Goal: Task Accomplishment & Management: Complete application form

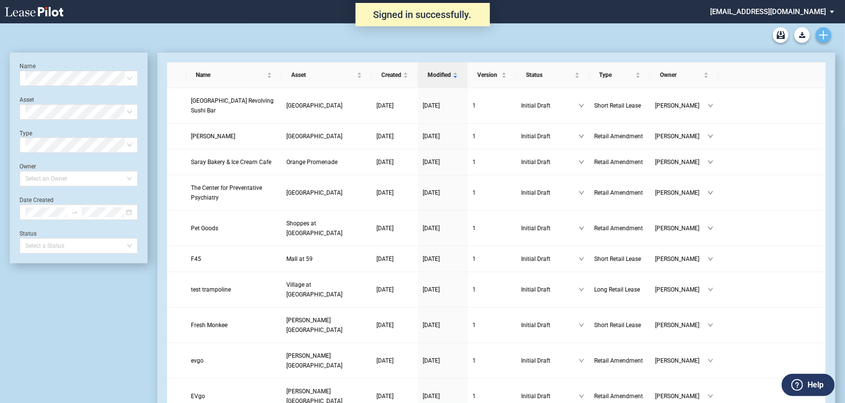
click at [825, 32] on icon "Create new document" at bounding box center [823, 35] width 9 height 9
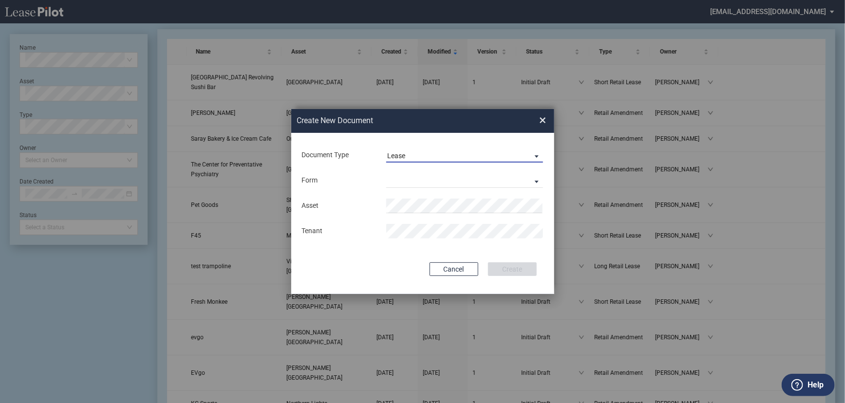
click at [444, 156] on span "Lease" at bounding box center [457, 156] width 140 height 10
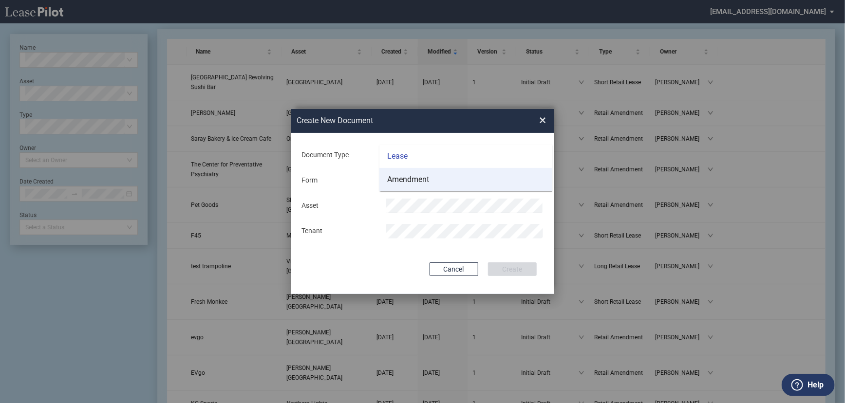
click at [438, 180] on md-option "Amendment" at bounding box center [465, 179] width 173 height 23
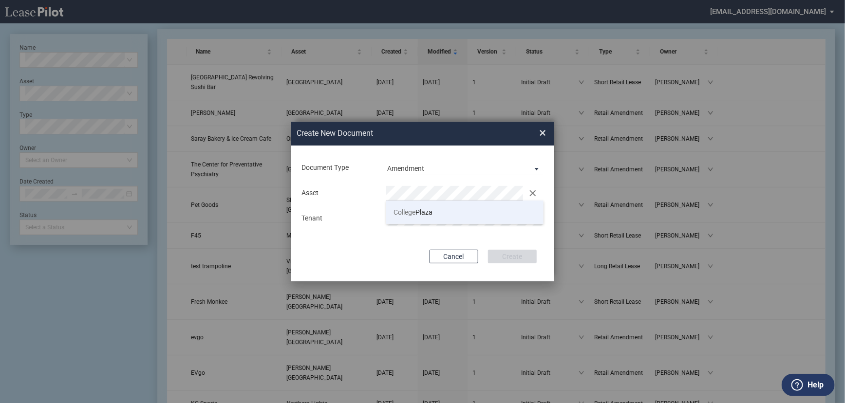
click at [423, 211] on span "College Plaza" at bounding box center [413, 212] width 39 height 8
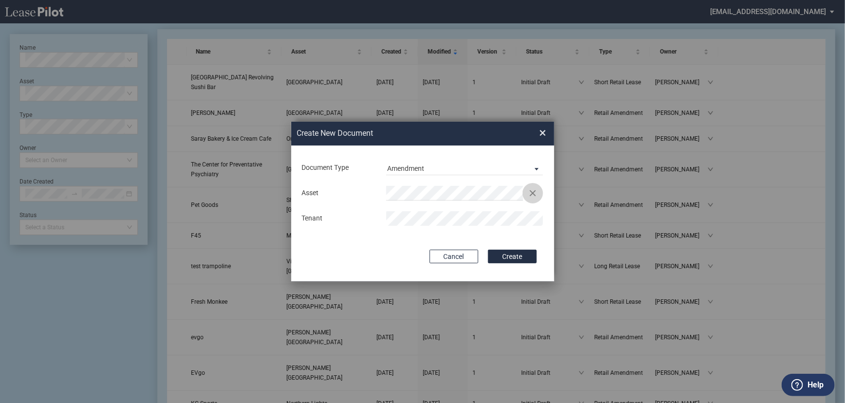
click at [535, 195] on button "Clear" at bounding box center [532, 193] width 15 height 15
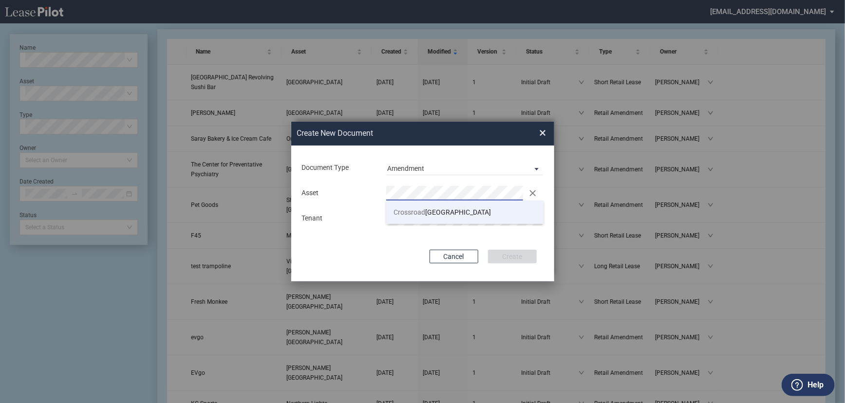
click at [474, 209] on span "Crossroad s Shopping Center" at bounding box center [442, 212] width 97 height 8
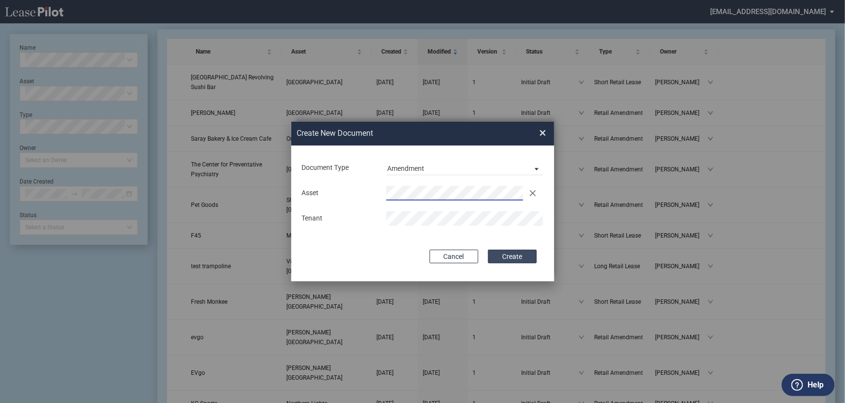
click at [519, 258] on button "Create" at bounding box center [512, 257] width 49 height 14
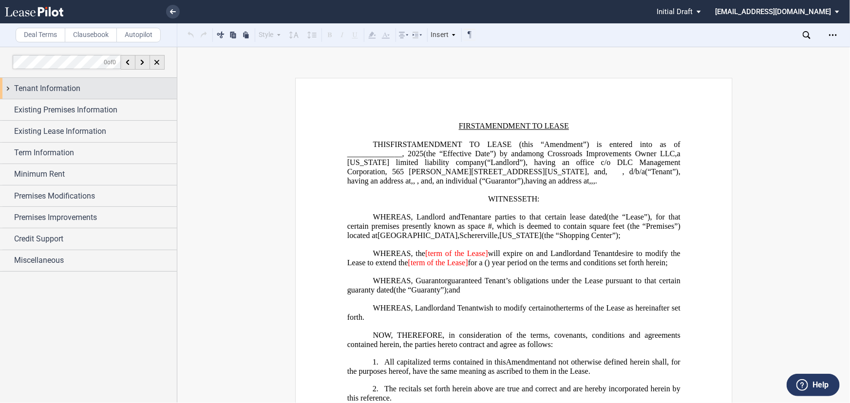
click at [66, 88] on span "Tenant Information" at bounding box center [47, 89] width 66 height 12
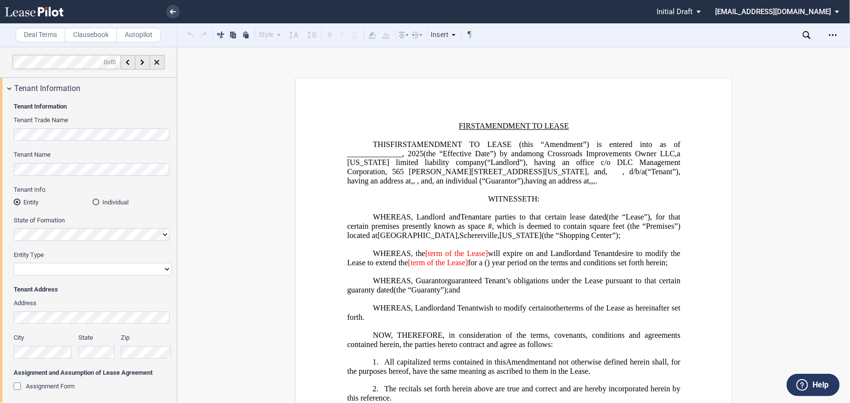
click at [81, 155] on label "Tenant Name" at bounding box center [93, 154] width 158 height 9
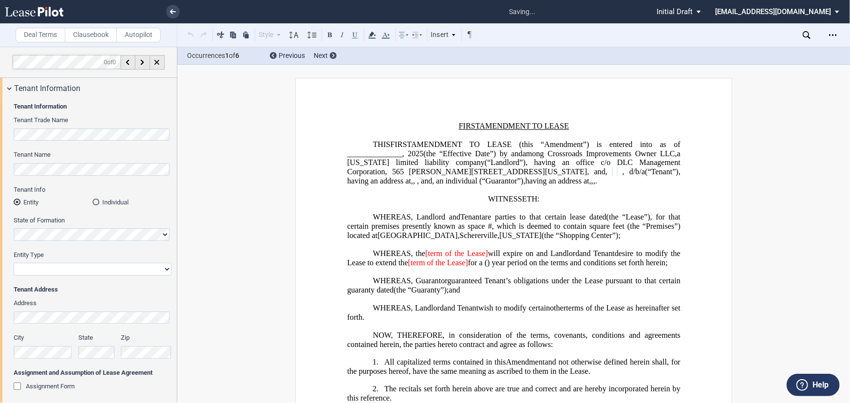
select select "corporation"
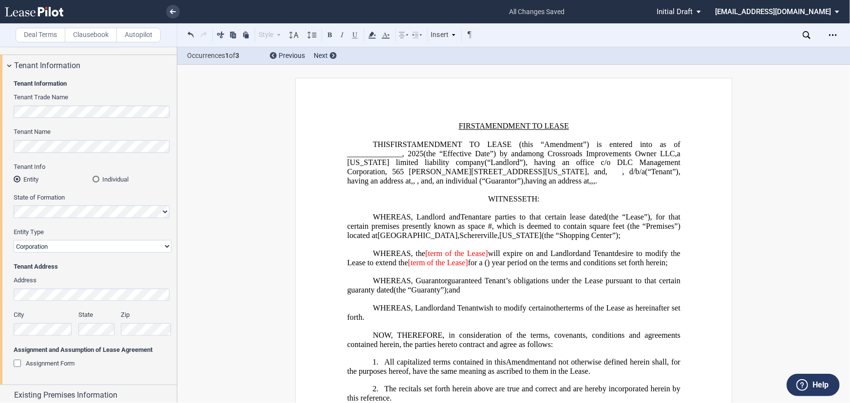
scroll to position [44, 0]
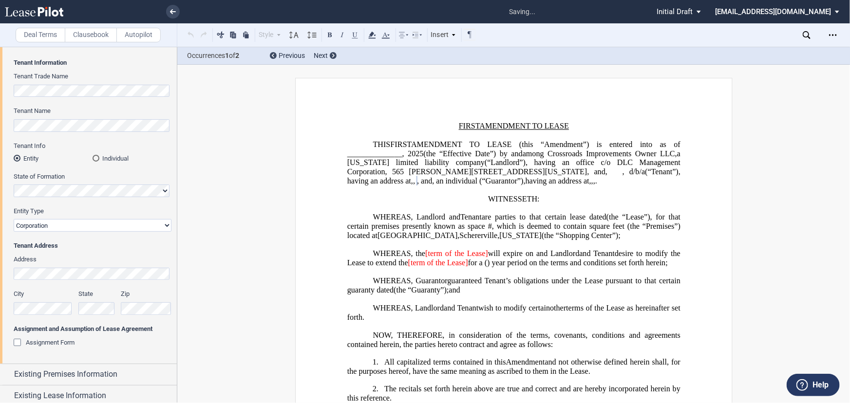
drag, startPoint x: 70, startPoint y: 340, endPoint x: 76, endPoint y: 331, distance: 11.1
click at [69, 340] on span "Assignment Form" at bounding box center [50, 342] width 49 height 7
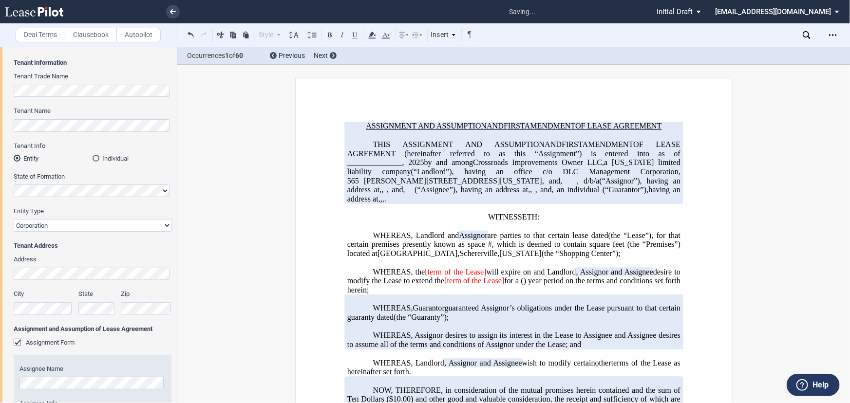
scroll to position [132, 0]
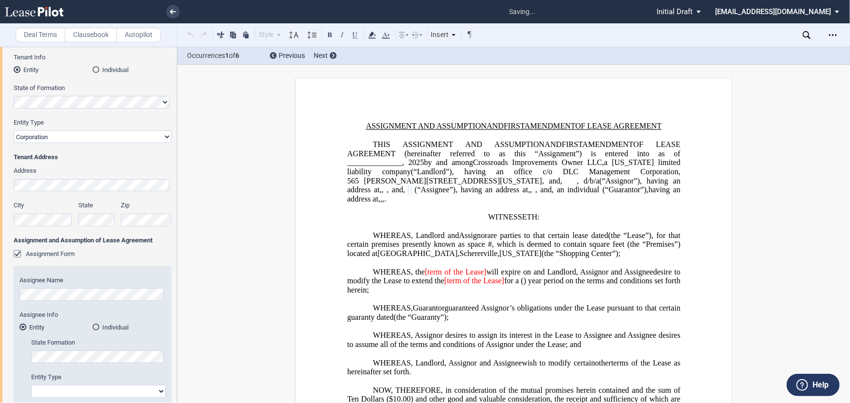
select select "corporation"
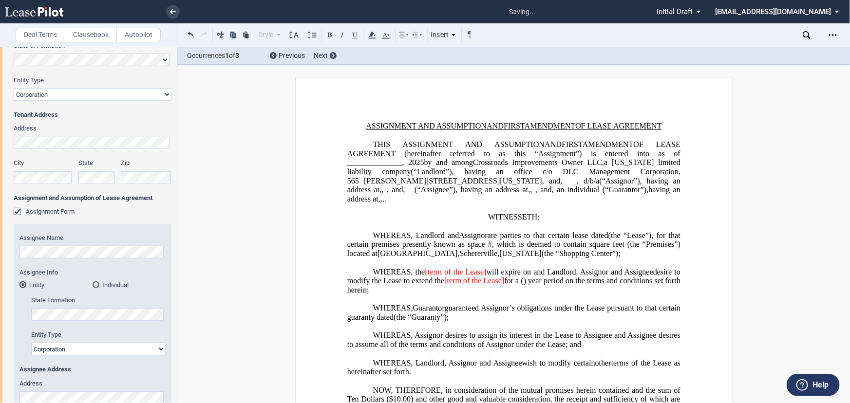
scroll to position [170, 0]
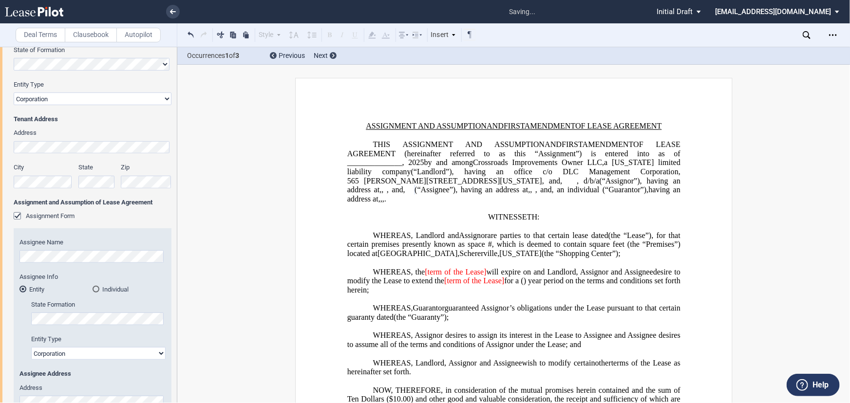
click at [0, 145] on div "Tenant Information Tenant Trade Name Tenant Name Tenant Info Entity Individual …" at bounding box center [88, 198] width 177 height 540
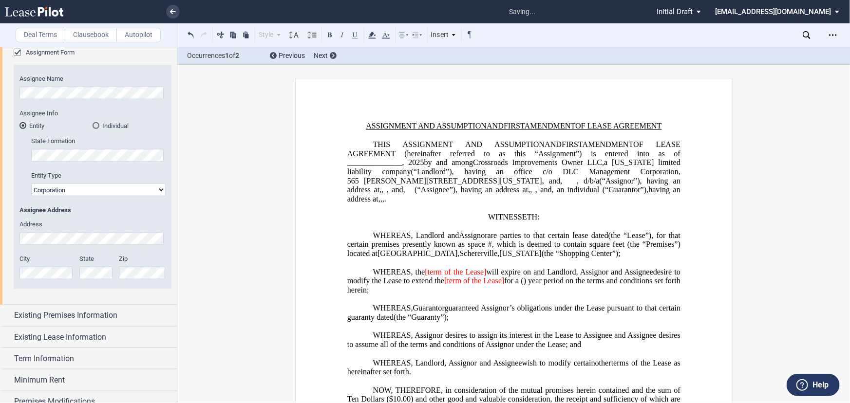
scroll to position [231, 0]
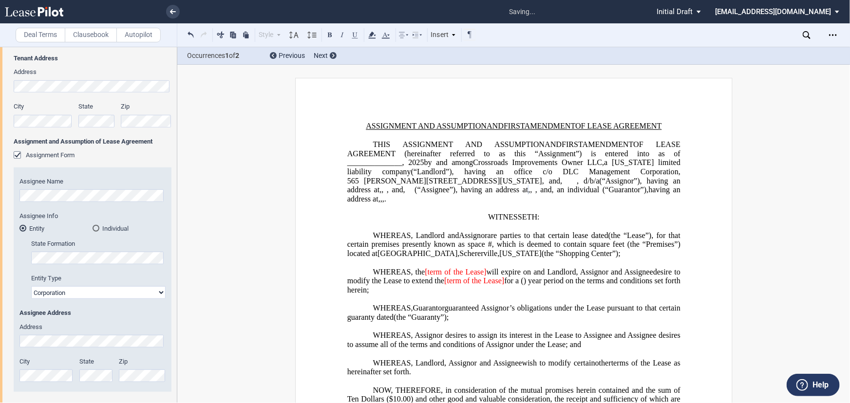
click at [2, 117] on div "Tenant Information Tenant Trade Name Tenant Name Tenant Info Entity Individual …" at bounding box center [88, 138] width 177 height 540
click at [69, 119] on div "City State Zip" at bounding box center [92, 119] width 169 height 35
click at [109, 126] on div "City State Zip" at bounding box center [92, 119] width 169 height 35
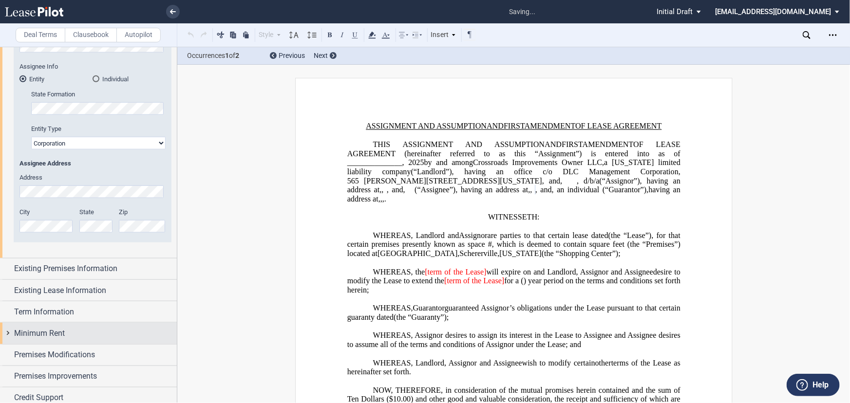
scroll to position [409, 0]
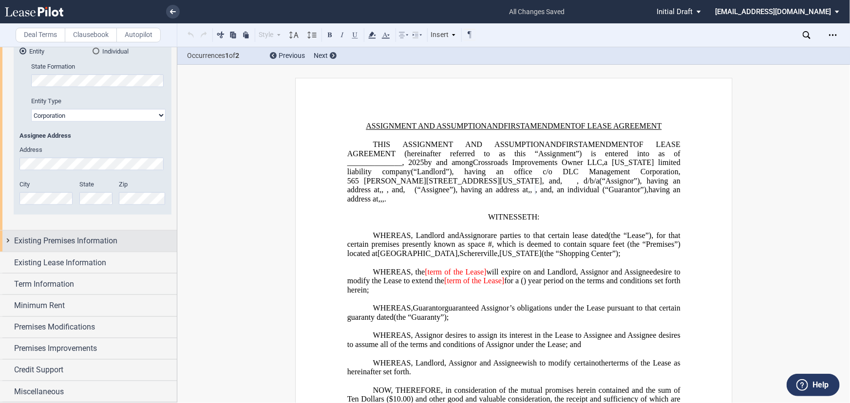
click at [86, 244] on span "Existing Premises Information" at bounding box center [65, 241] width 103 height 12
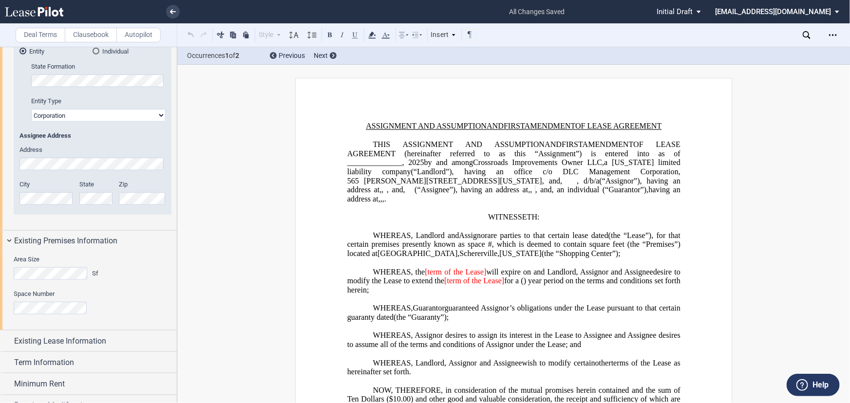
scroll to position [453, 0]
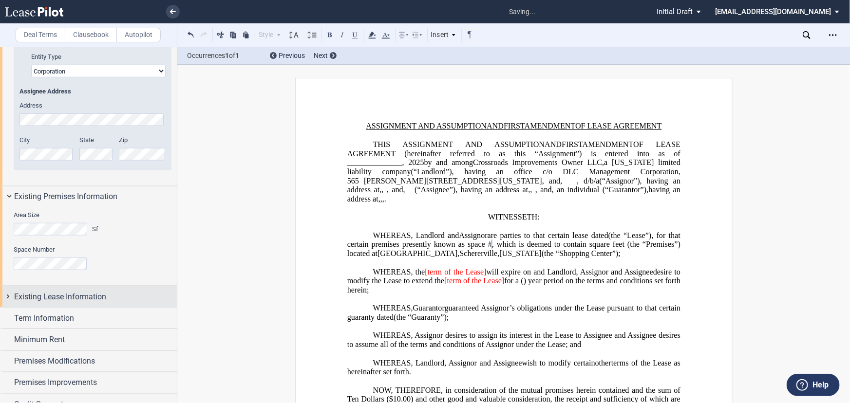
click at [75, 297] on span "Existing Lease Information" at bounding box center [60, 297] width 92 height 12
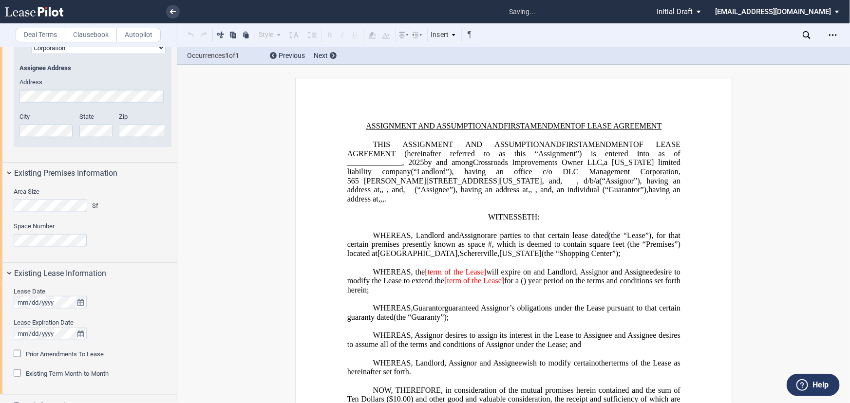
scroll to position [497, 0]
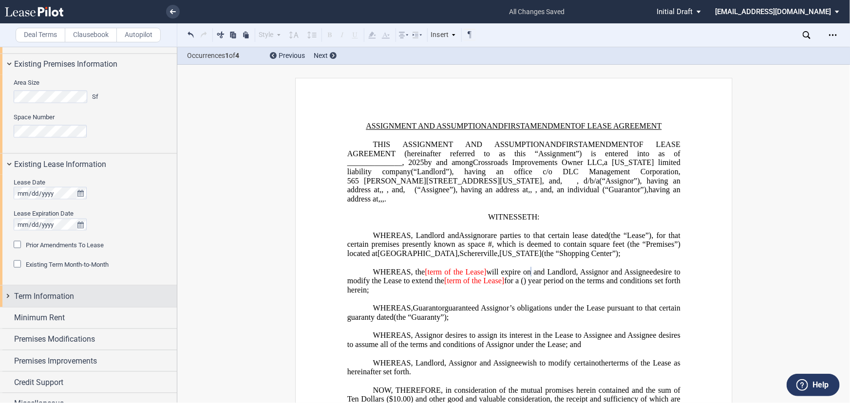
click at [94, 291] on div "Term Information" at bounding box center [95, 297] width 163 height 12
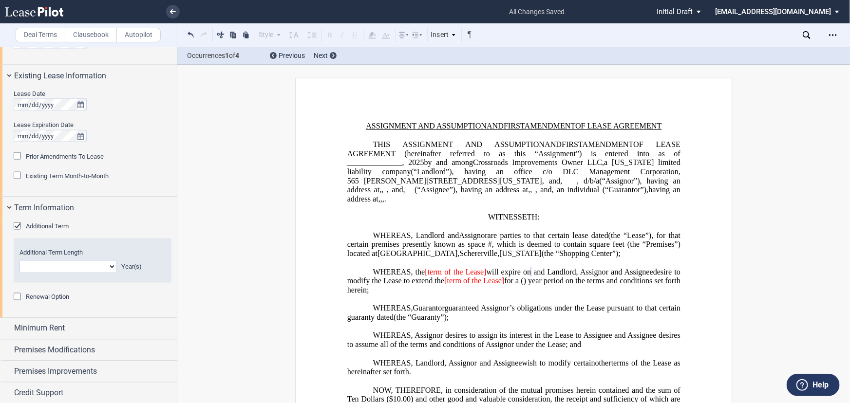
click at [19, 224] on div "Additional Term" at bounding box center [19, 228] width 10 height 10
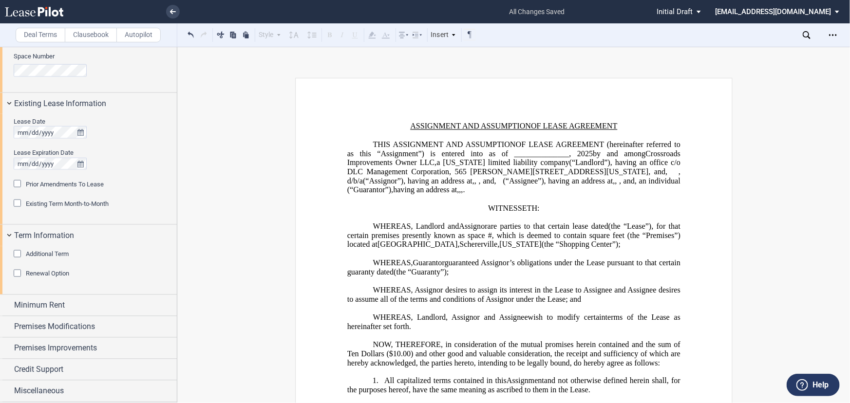
scroll to position [646, 0]
click at [45, 308] on span "Minimum Rent" at bounding box center [39, 306] width 51 height 12
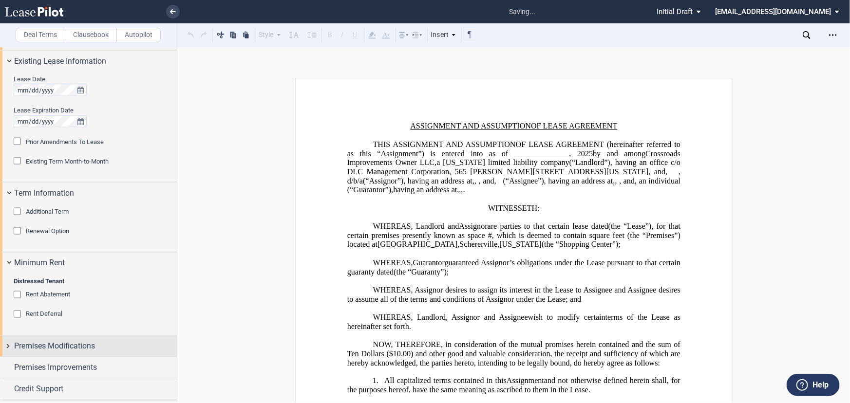
click at [75, 341] on span "Premises Modifications" at bounding box center [54, 347] width 81 height 12
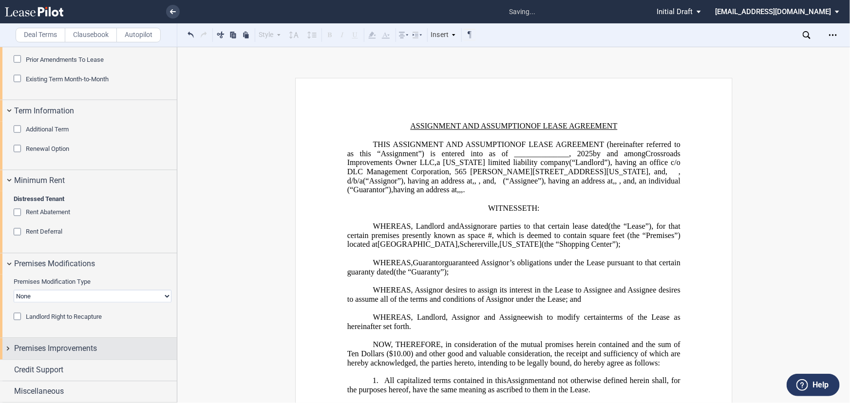
click at [82, 353] on span "Premises Improvements" at bounding box center [55, 349] width 83 height 12
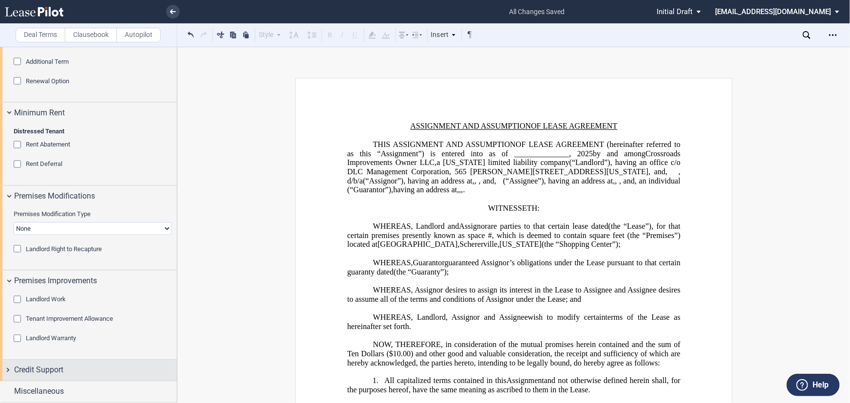
click at [67, 373] on div "Credit Support" at bounding box center [95, 371] width 163 height 12
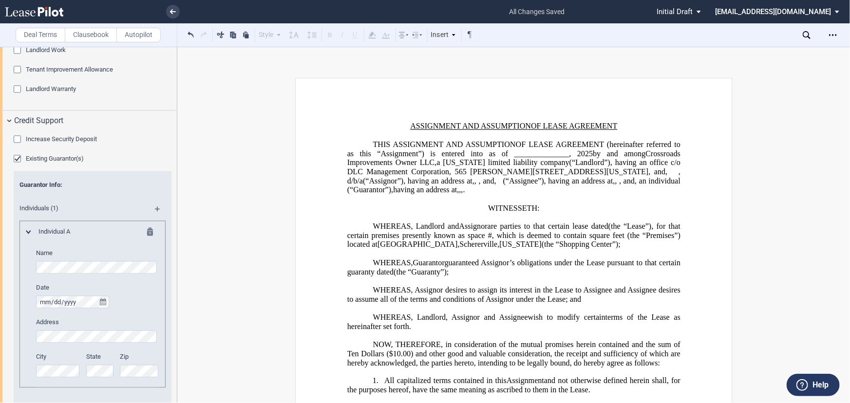
scroll to position [1105, 0]
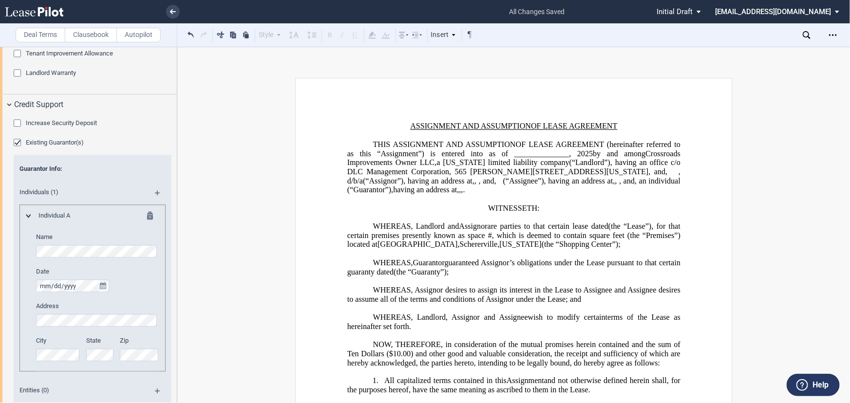
click at [148, 216] on md-icon at bounding box center [153, 217] width 12 height 12
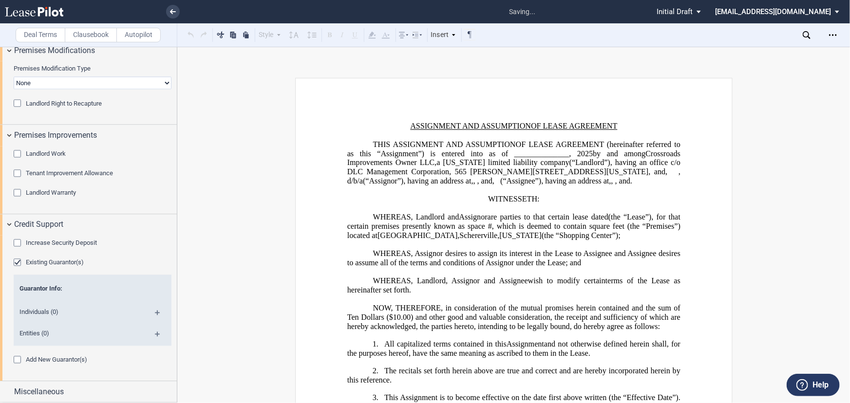
scroll to position [985, 0]
click at [155, 311] on md-icon at bounding box center [161, 316] width 13 height 12
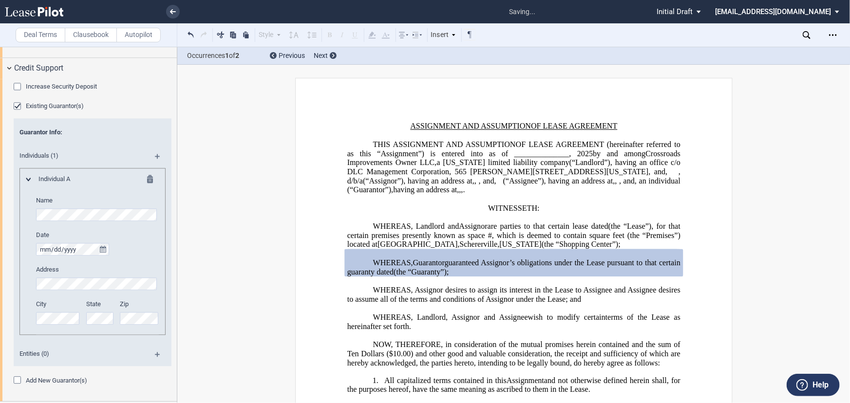
scroll to position [1162, 0]
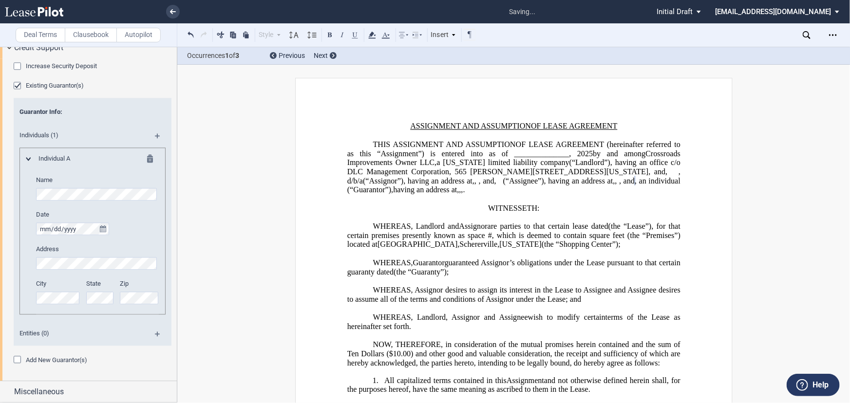
click at [158, 134] on md-icon at bounding box center [161, 139] width 13 height 12
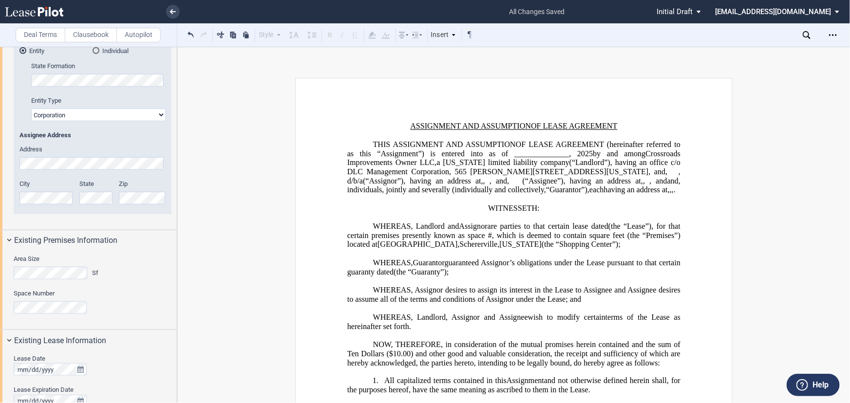
scroll to position [409, 0]
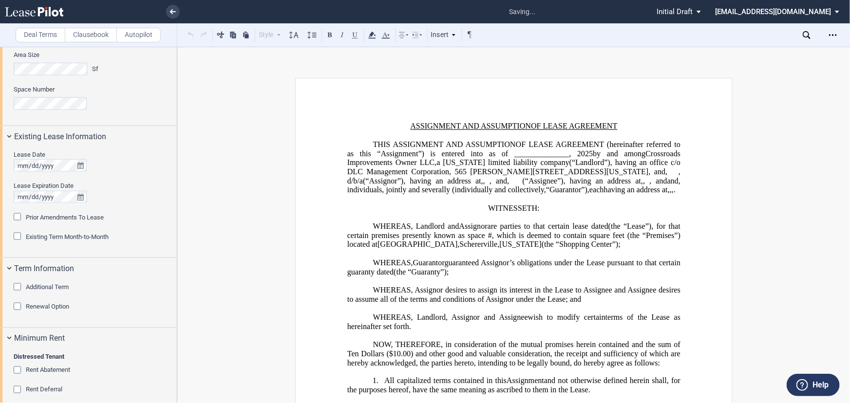
scroll to position [453, 0]
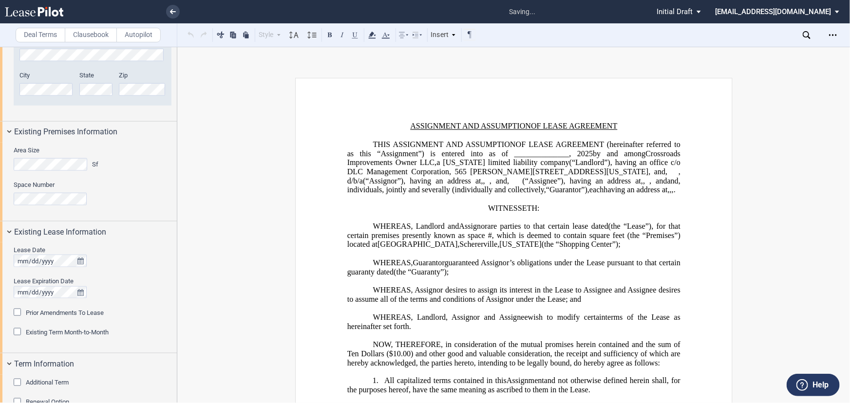
scroll to position [497, 0]
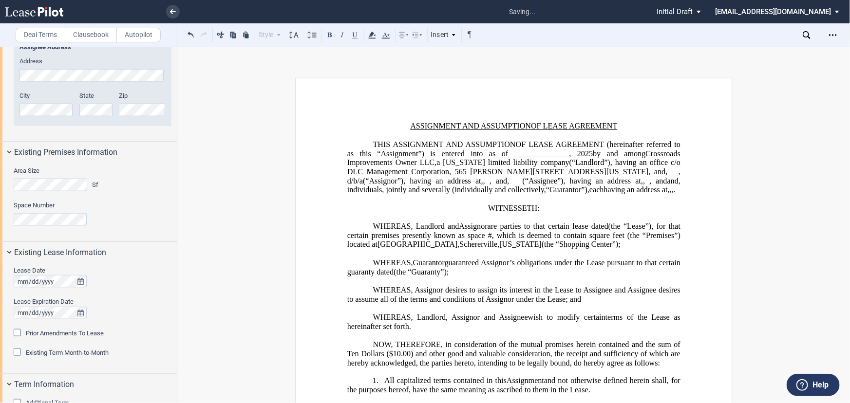
click at [108, 113] on div "City State Zip" at bounding box center [93, 109] width 158 height 35
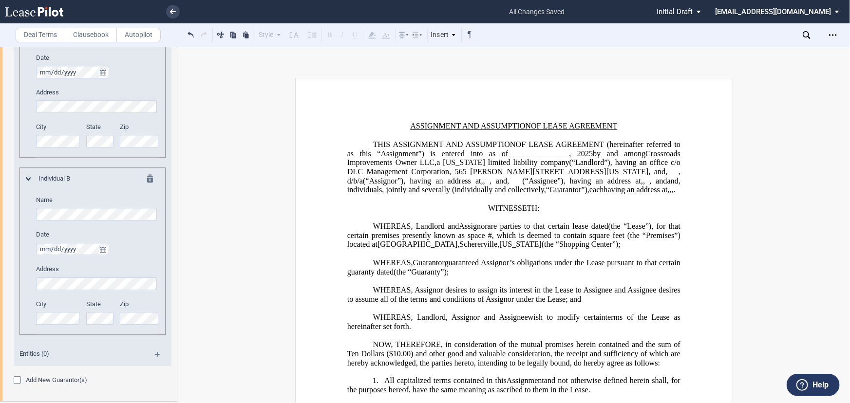
scroll to position [1339, 0]
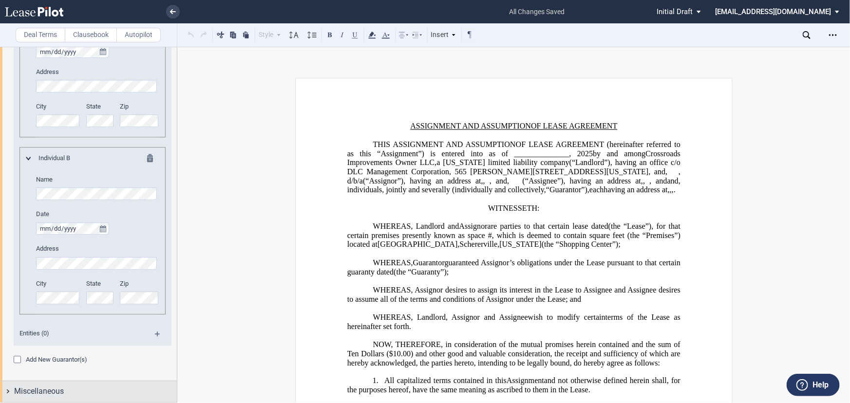
click at [80, 395] on div "Miscellaneous" at bounding box center [95, 392] width 163 height 12
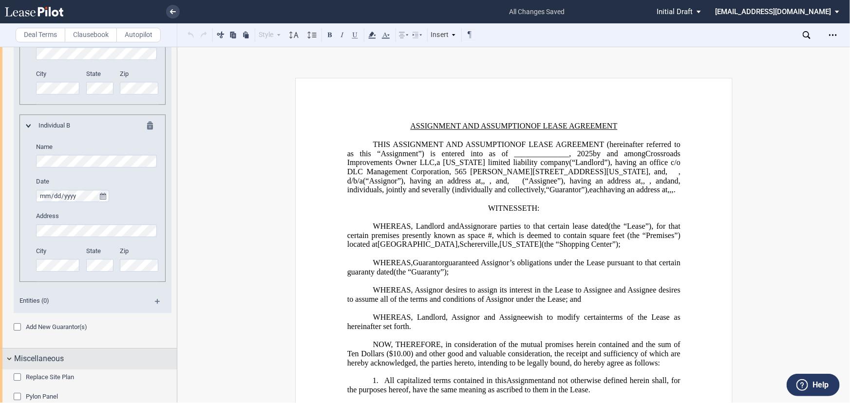
scroll to position [1383, 0]
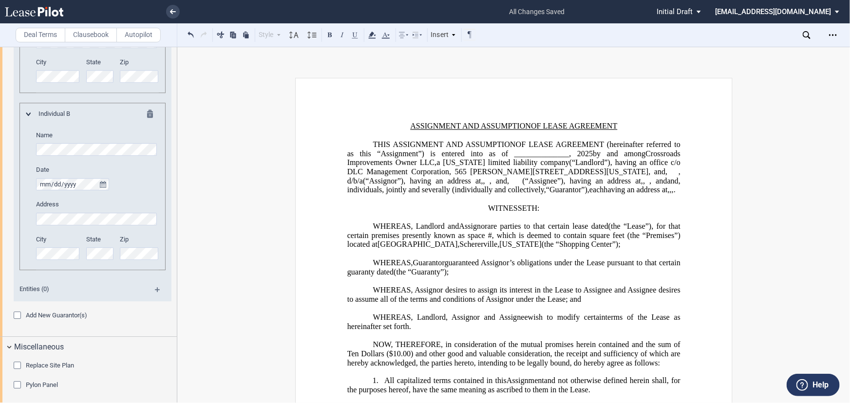
click at [556, 240] on span ", for that certain premises presently known as space #" at bounding box center [514, 231] width 335 height 18
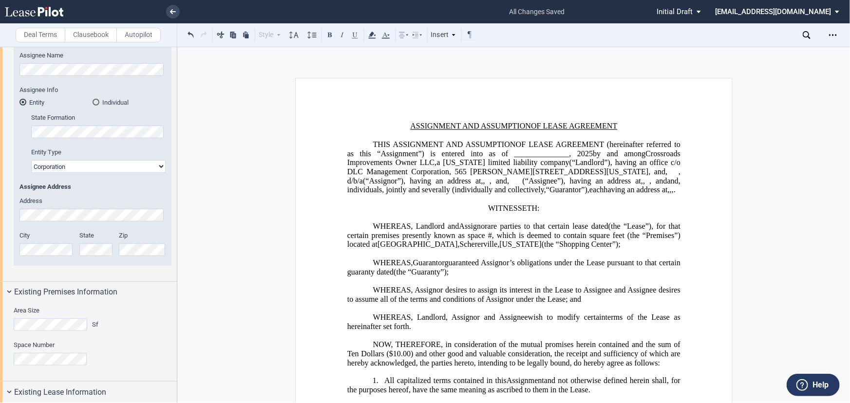
scroll to position [497, 0]
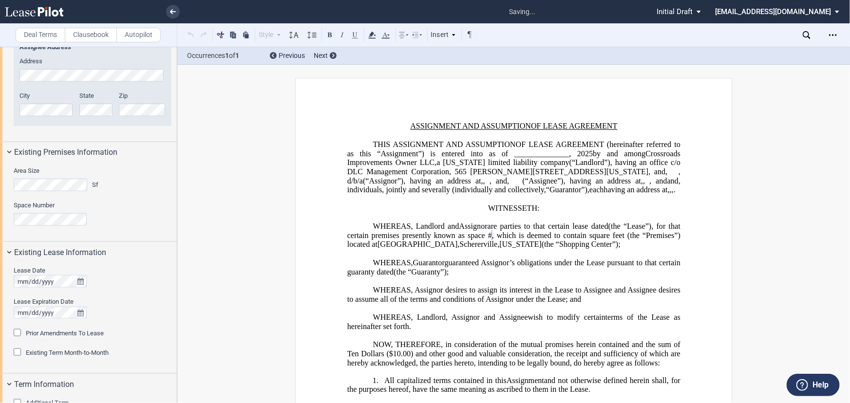
click at [620, 249] on span "(the “Shopping Center”);" at bounding box center [580, 244] width 79 height 9
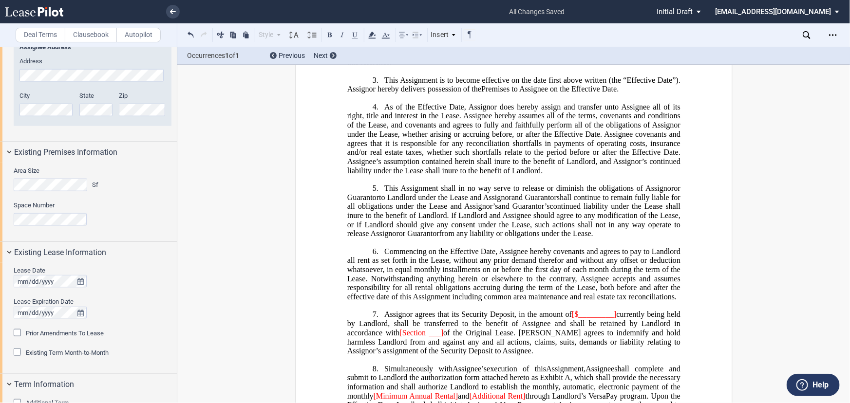
scroll to position [398, 0]
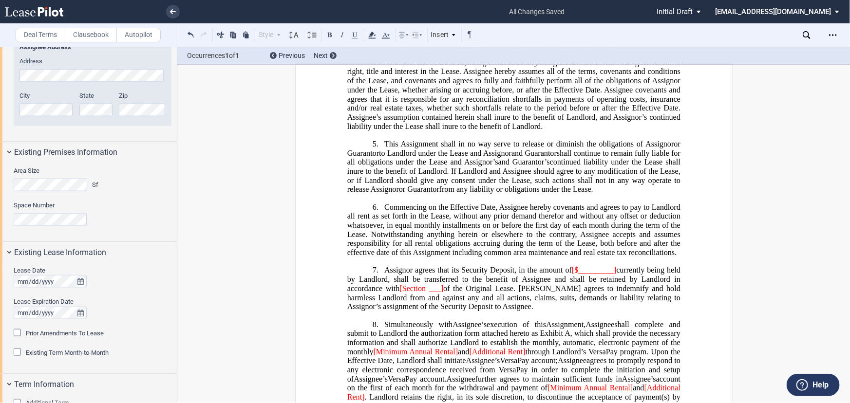
click at [596, 257] on span "Commencing on the Effective Date, Assignee hereby covenants and agrees to pay t…" at bounding box center [514, 230] width 335 height 54
click at [442, 293] on span "___]" at bounding box center [436, 288] width 15 height 9
drag, startPoint x: 443, startPoint y: 305, endPoint x: 399, endPoint y: 305, distance: 43.3
click at [399, 305] on span "Assignor agrees that its Security Deposit, in the amount of [$_________] curren…" at bounding box center [514, 288] width 335 height 45
drag, startPoint x: 489, startPoint y: 308, endPoint x: 461, endPoint y: 307, distance: 28.8
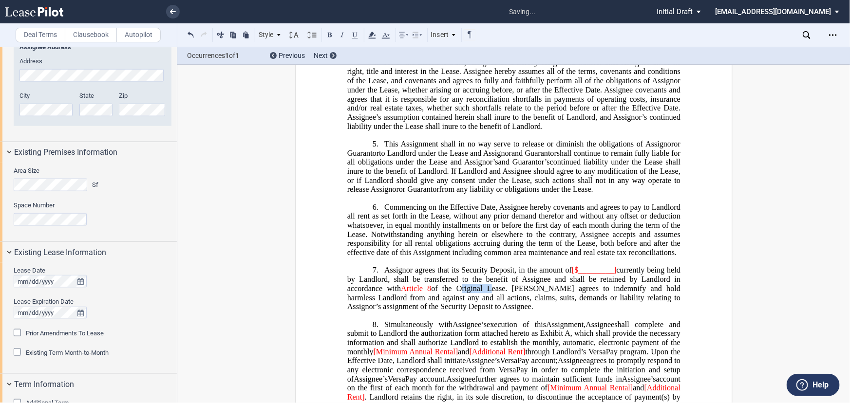
click at [461, 307] on span "of the Original Lease. [PERSON_NAME] agrees to indemnify and hold harmless Land…" at bounding box center [514, 297] width 335 height 27
drag, startPoint x: 614, startPoint y: 287, endPoint x: 568, endPoint y: 287, distance: 46.3
click at [568, 287] on span "Assignor agrees that its Security Deposit, in the amount of [$_________] curren…" at bounding box center [514, 288] width 335 height 45
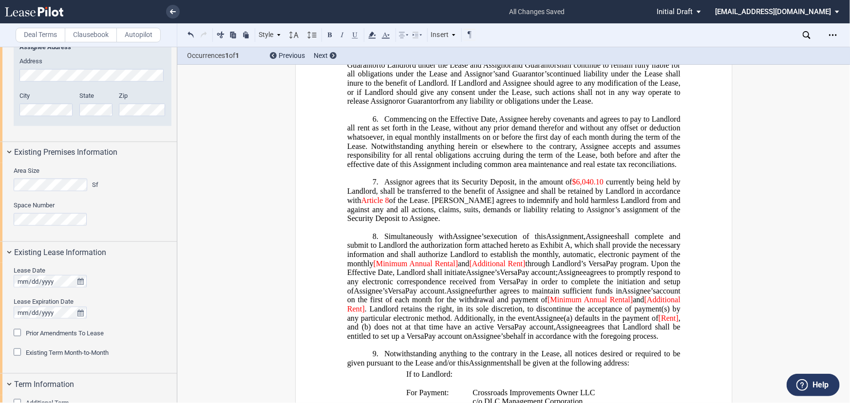
scroll to position [487, 0]
click at [375, 268] on span "[Minimum Annual Rental]" at bounding box center [415, 263] width 85 height 9
click at [456, 268] on span "and" at bounding box center [461, 263] width 11 height 9
click at [471, 268] on span "[Additional Rent]" at bounding box center [493, 263] width 56 height 9
click at [521, 276] on span "through Landlord’s VersaPay program. Upon the Effective Date, Landlord shall in…" at bounding box center [514, 268] width 335 height 18
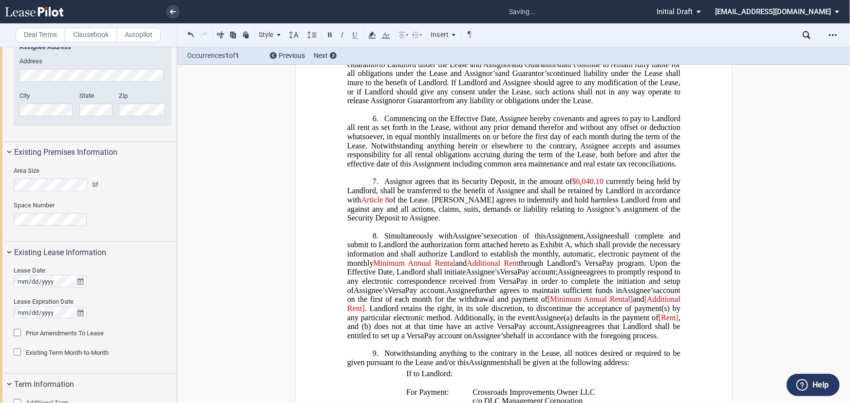
click at [547, 304] on span "[Minimum Annual Rental]" at bounding box center [589, 300] width 85 height 9
click at [633, 304] on span "and" at bounding box center [638, 300] width 11 height 9
click at [644, 312] on span "[Additional Rent]" at bounding box center [514, 305] width 335 height 18
click at [362, 319] on span ". Landlord retains the right, in its sole discretion, to discontinue the accept…" at bounding box center [514, 313] width 335 height 18
click at [660, 322] on span "[Rent]" at bounding box center [654, 318] width 20 height 9
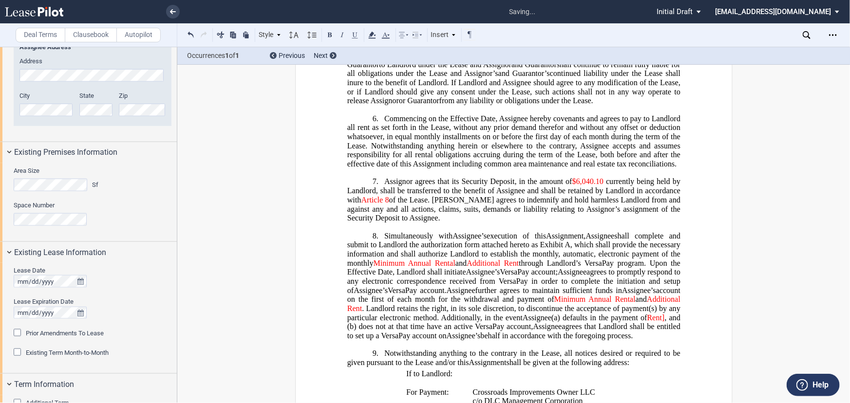
click at [662, 322] on span "Rent]" at bounding box center [656, 318] width 18 height 9
click at [641, 294] on span "agrees to promptly respond to any electronic correspondence received from Versa…" at bounding box center [514, 281] width 335 height 27
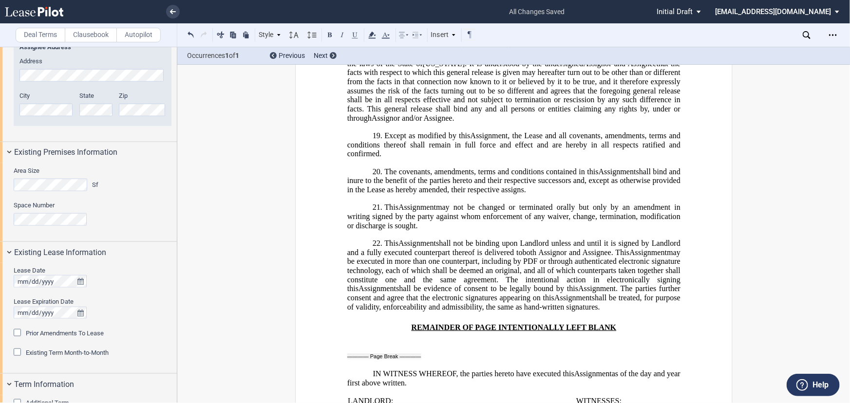
scroll to position [1638, 0]
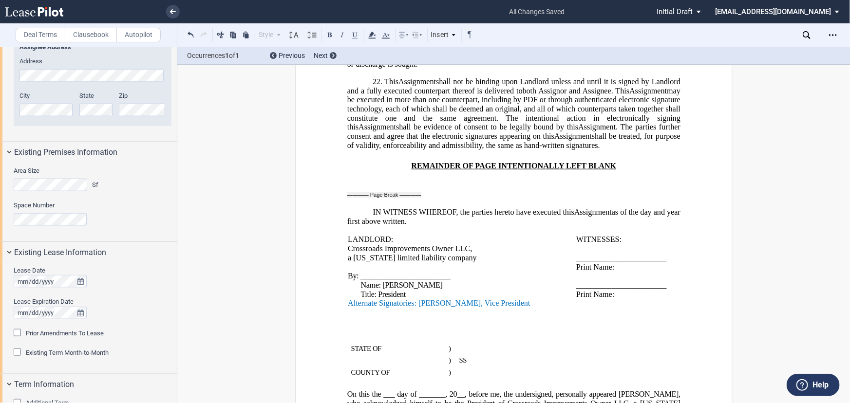
drag, startPoint x: 510, startPoint y: 280, endPoint x: 351, endPoint y: 278, distance: 158.8
click at [351, 299] on p "Alternate Signatories: Jonathan Wigser, Vice President" at bounding box center [462, 303] width 228 height 9
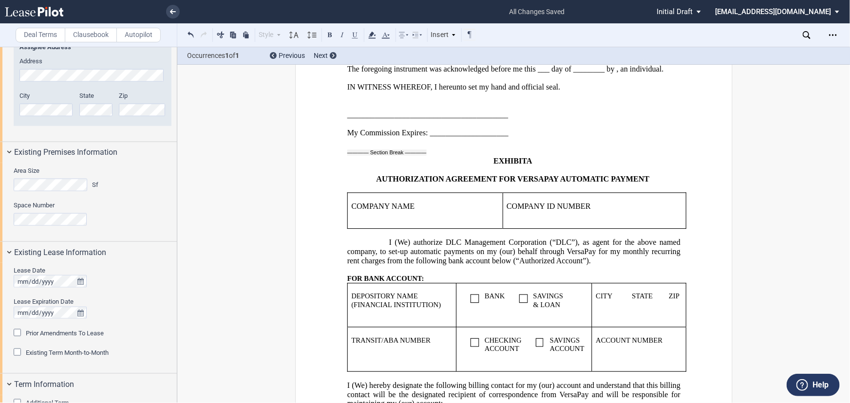
scroll to position [3296, 0]
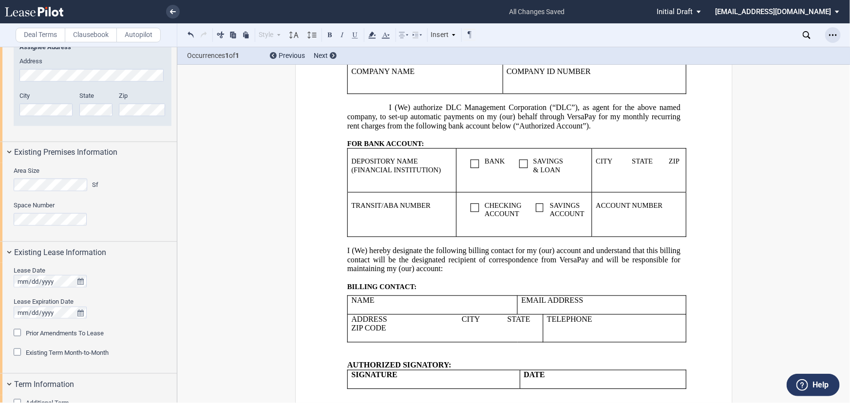
click at [832, 35] on use "Open Lease options menu" at bounding box center [833, 34] width 8 height 1
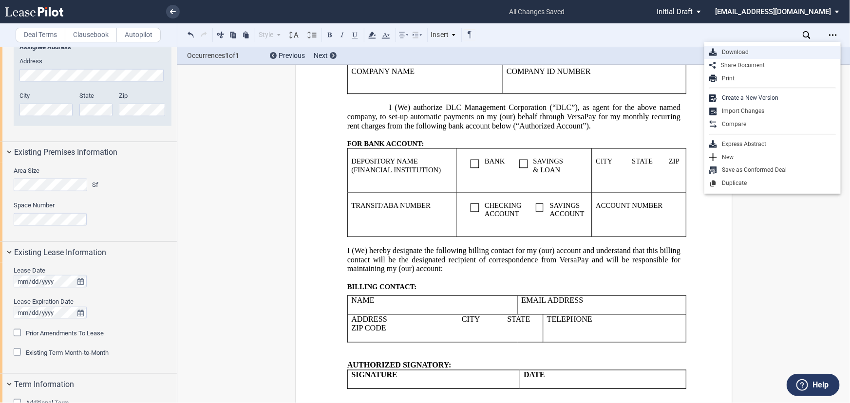
click at [745, 50] on div "Download" at bounding box center [776, 52] width 119 height 8
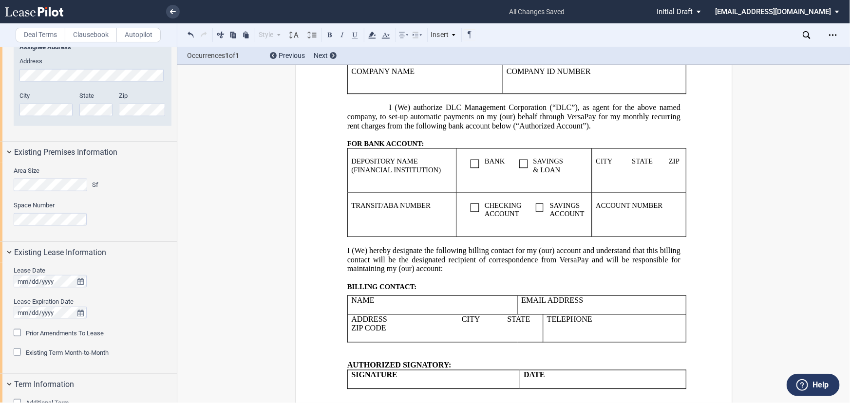
click at [40, 12] on use at bounding box center [34, 12] width 58 height 10
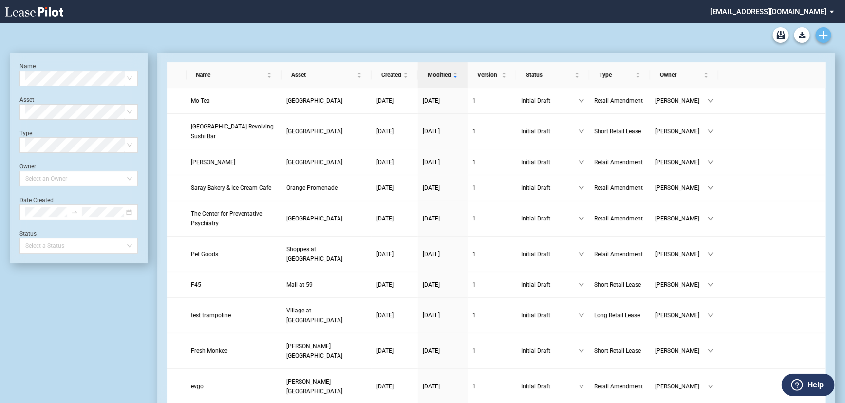
click at [826, 34] on icon "Create new document" at bounding box center [823, 35] width 9 height 9
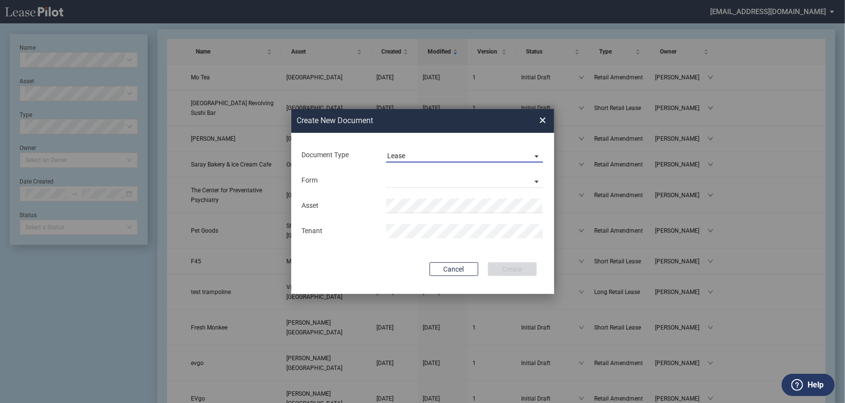
click at [445, 161] on span "Lease" at bounding box center [457, 156] width 140 height 10
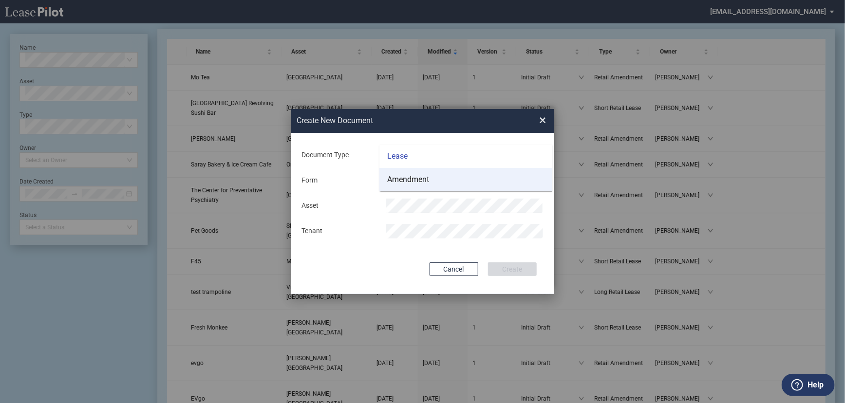
click at [438, 180] on md-option "Amendment" at bounding box center [465, 179] width 173 height 23
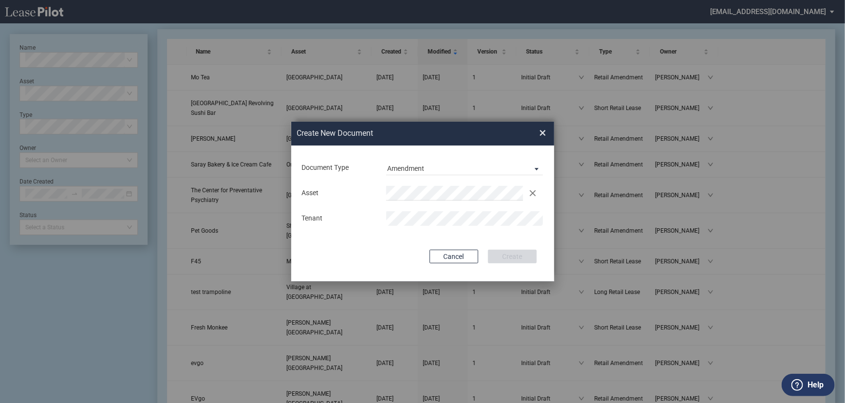
click at [540, 134] on span "×" at bounding box center [543, 134] width 7 height 16
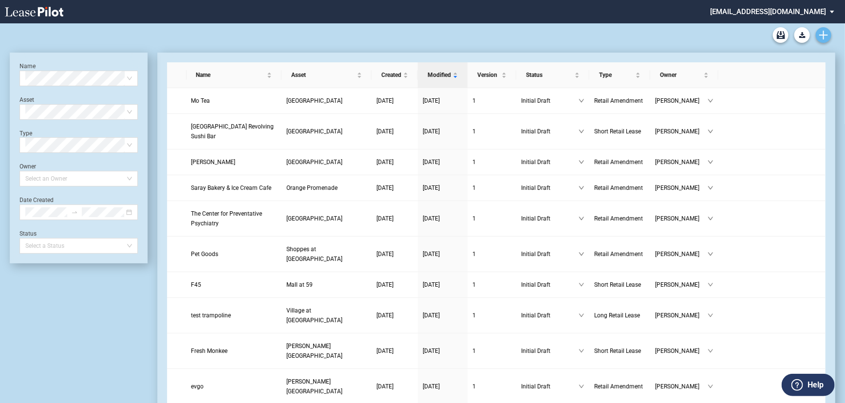
click at [827, 35] on use "Create new document" at bounding box center [823, 35] width 9 height 9
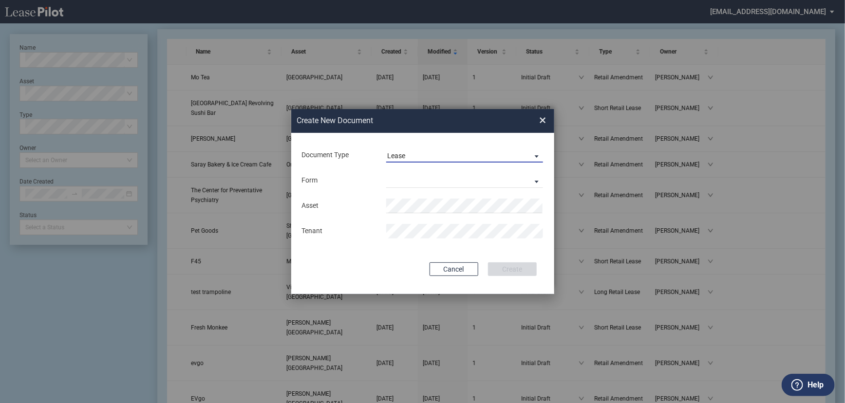
click at [463, 154] on span "Lease" at bounding box center [457, 156] width 140 height 10
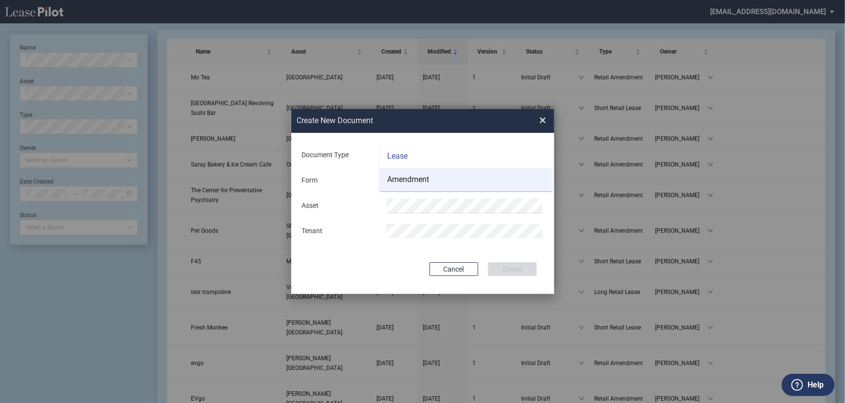
click at [452, 176] on md-option "Amendment" at bounding box center [465, 179] width 173 height 23
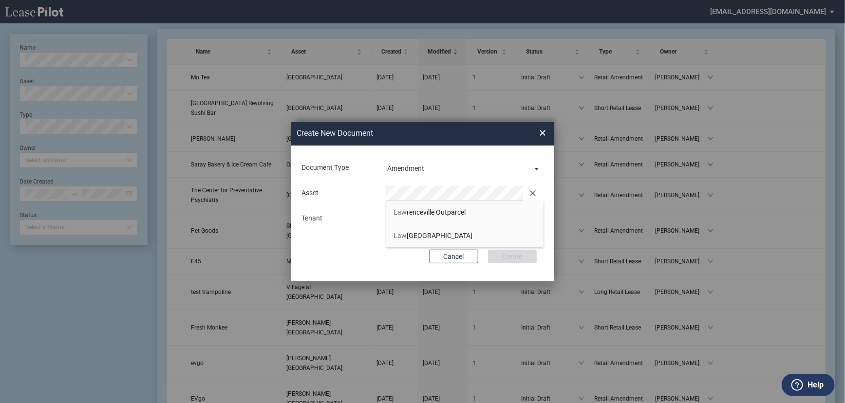
click at [445, 241] on li "Law renceville Town Center" at bounding box center [464, 235] width 157 height 23
click at [530, 255] on button "Create" at bounding box center [512, 257] width 49 height 14
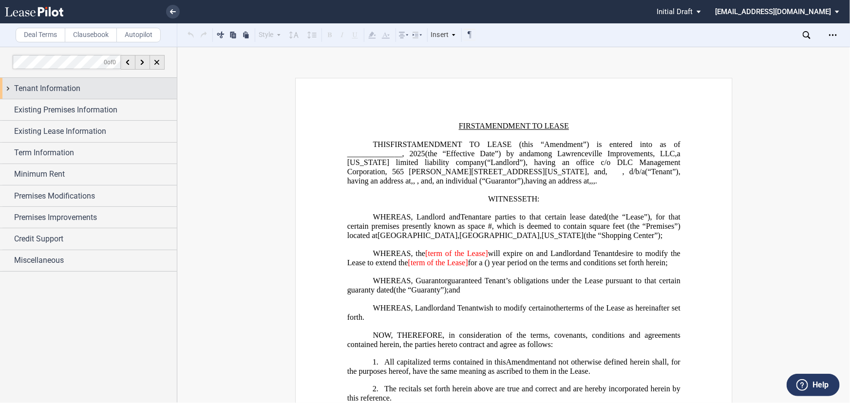
click at [34, 84] on span "Tenant Information" at bounding box center [47, 89] width 66 height 12
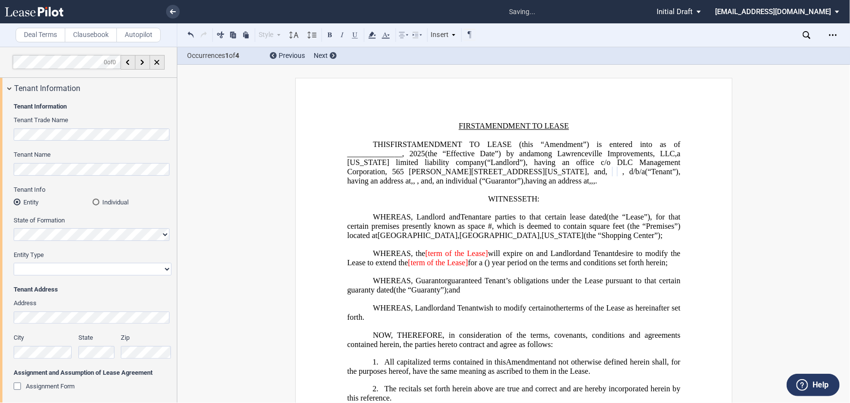
click at [63, 271] on select "Corporation Limited Liability Company General Partnership Limited Partnership O…" at bounding box center [93, 269] width 158 height 13
select select "limited liability company"
click at [14, 263] on select "Corporation Limited Liability Company General Partnership Limited Partnership O…" at bounding box center [93, 269] width 158 height 13
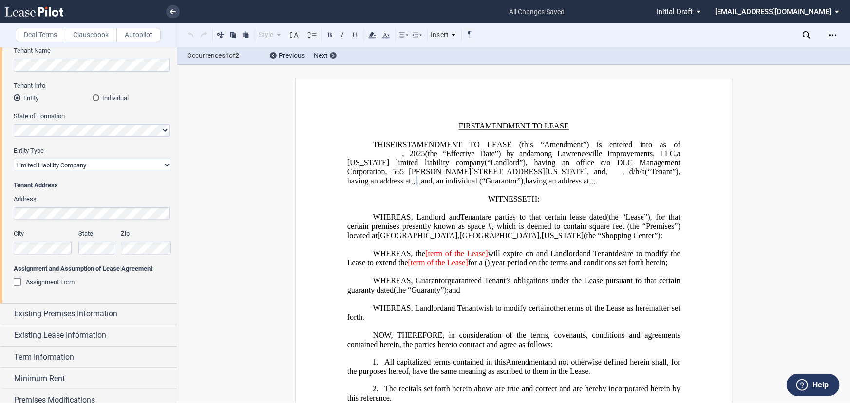
scroll to position [132, 0]
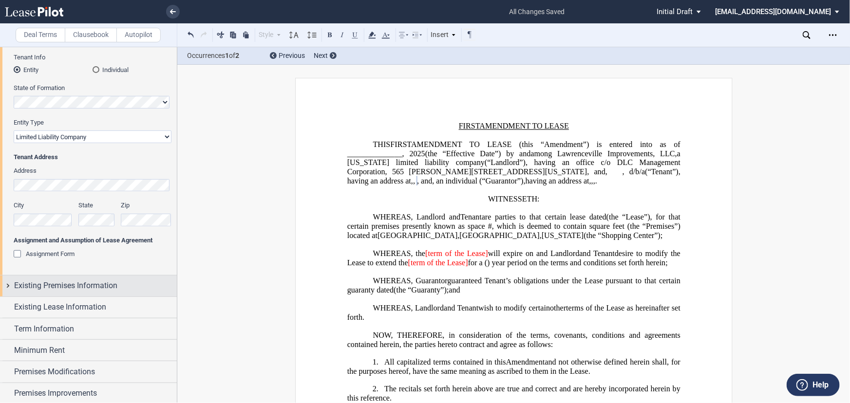
click at [84, 282] on span "Existing Premises Information" at bounding box center [65, 286] width 103 height 12
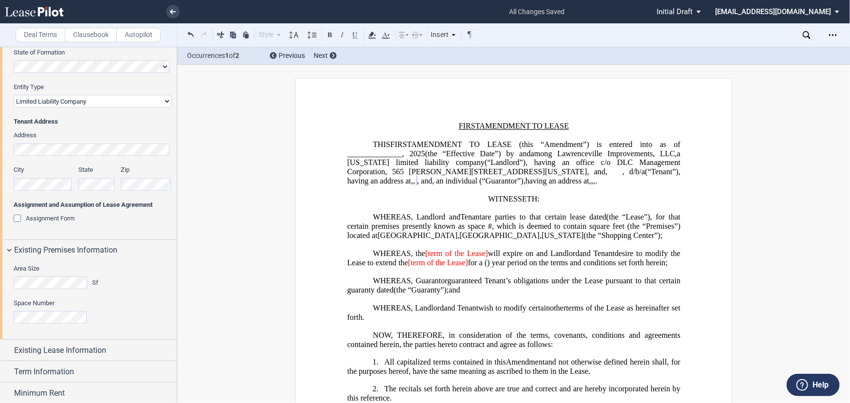
scroll to position [221, 0]
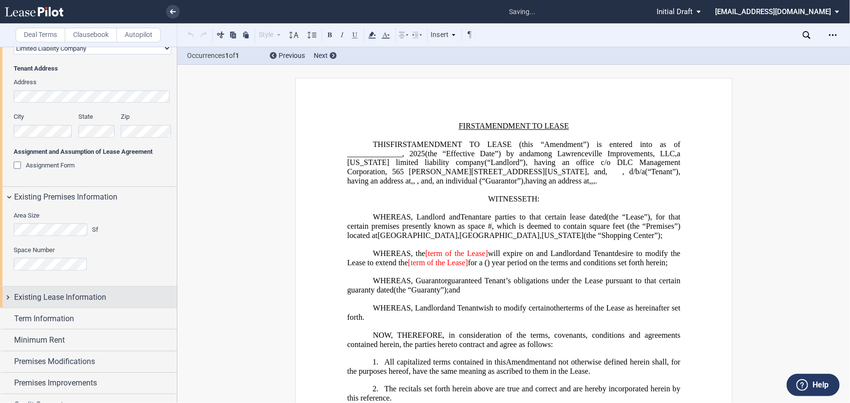
click at [86, 292] on span "Existing Lease Information" at bounding box center [60, 298] width 92 height 12
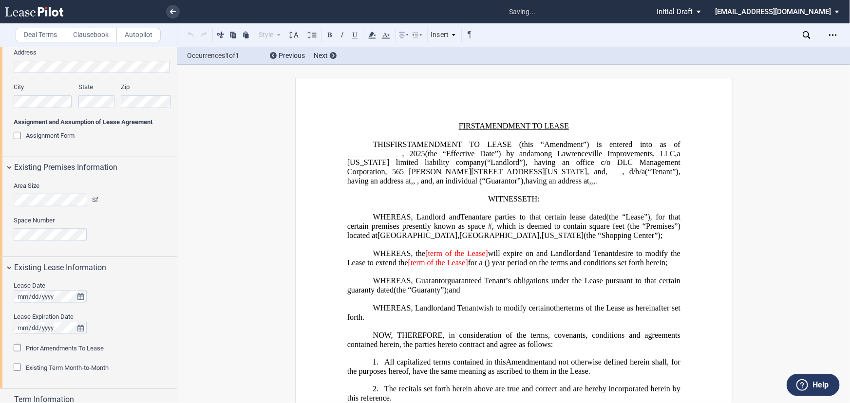
scroll to position [310, 0]
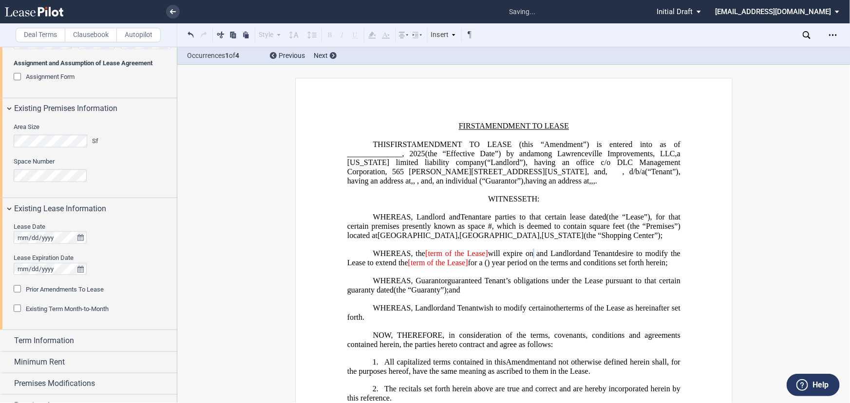
click at [51, 294] on div "Prior Amendments To Lease" at bounding box center [65, 289] width 78 height 9
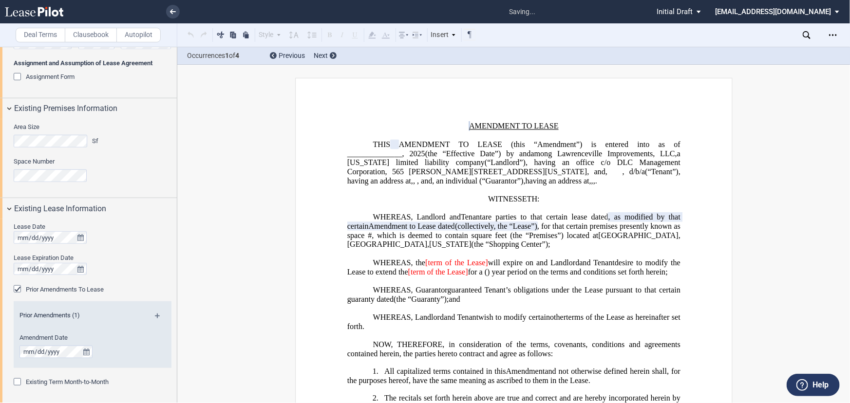
scroll to position [354, 0]
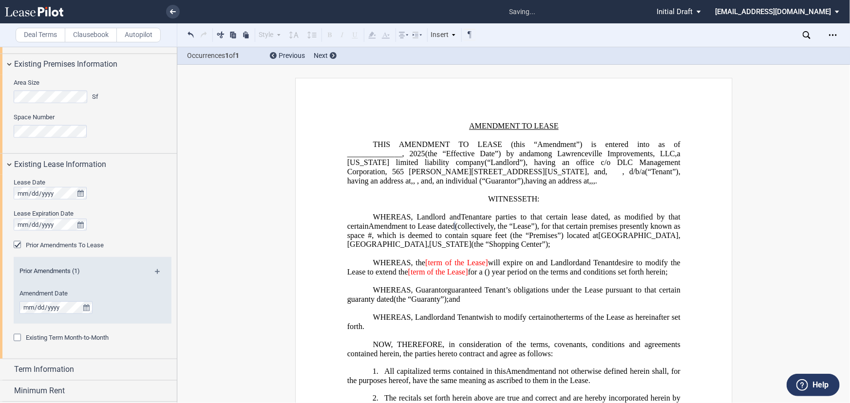
click at [155, 269] on md-icon at bounding box center [161, 275] width 13 height 12
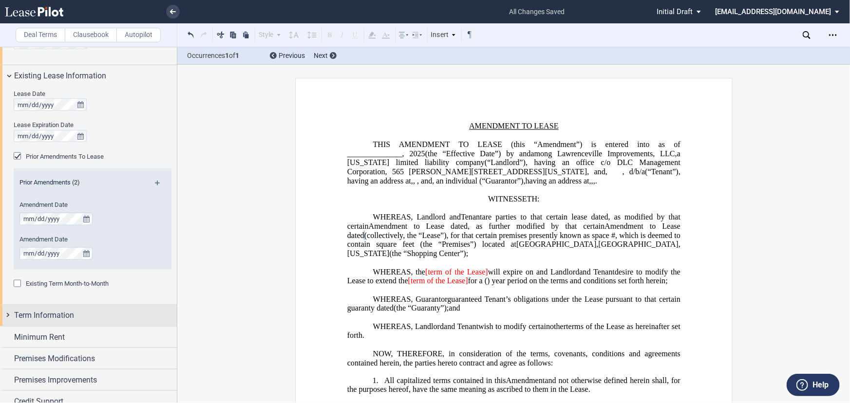
click at [60, 313] on span "Term Information" at bounding box center [44, 316] width 60 height 12
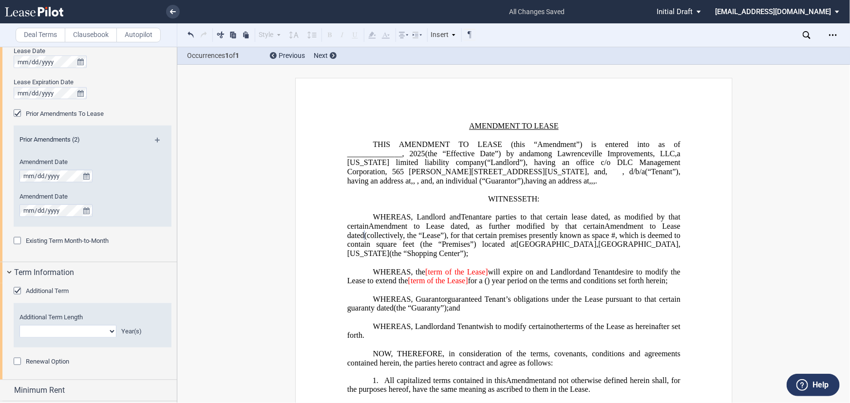
scroll to position [531, 0]
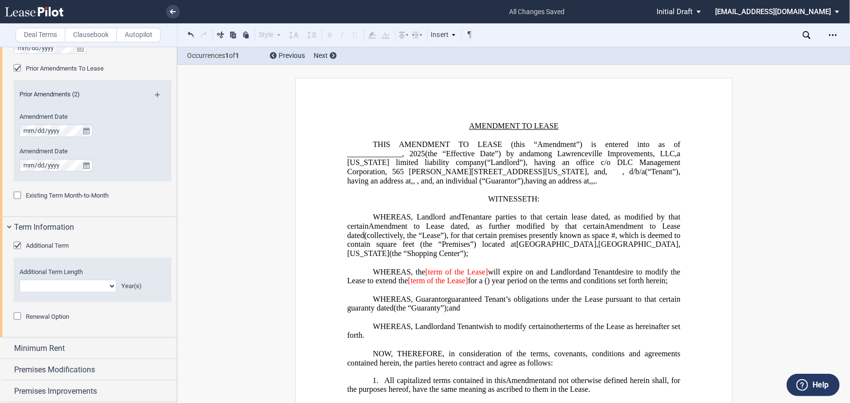
click at [55, 287] on select "0 1 2 3 4 5 6 7 8 9 10 11 12 13 14 15 16 17 18 19 20" at bounding box center [67, 286] width 97 height 13
select select "number:10"
click at [19, 280] on select "0 1 2 3 4 5 6 7 8 9 10 11 12 13 14 15 16 17 18 19 20" at bounding box center [67, 286] width 97 height 13
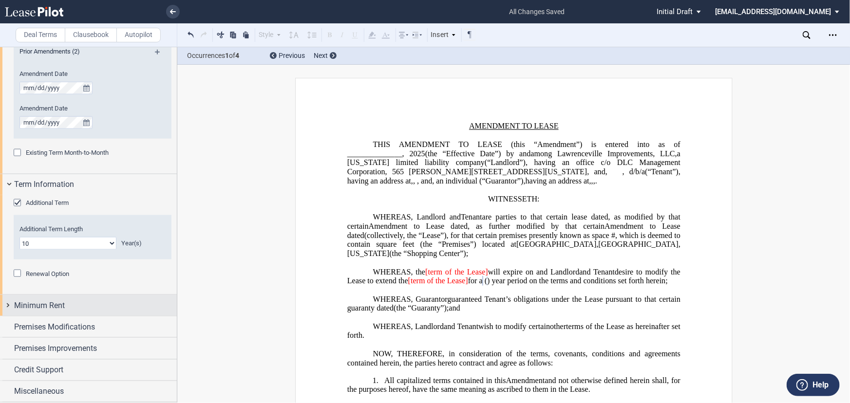
click at [62, 308] on span "Minimum Rent" at bounding box center [39, 306] width 51 height 12
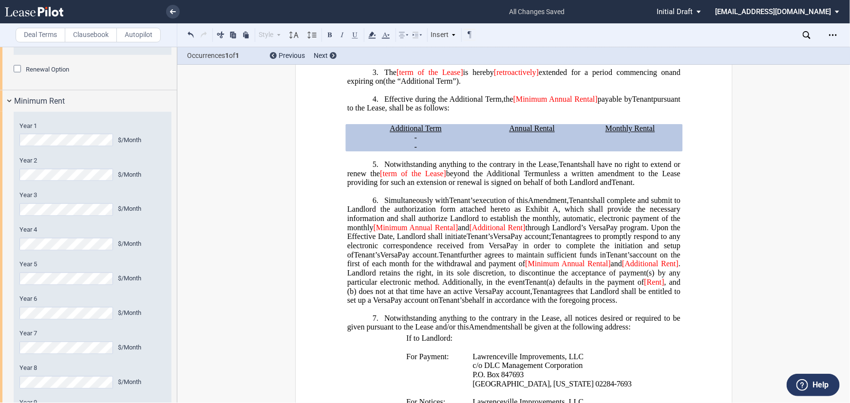
scroll to position [839, 0]
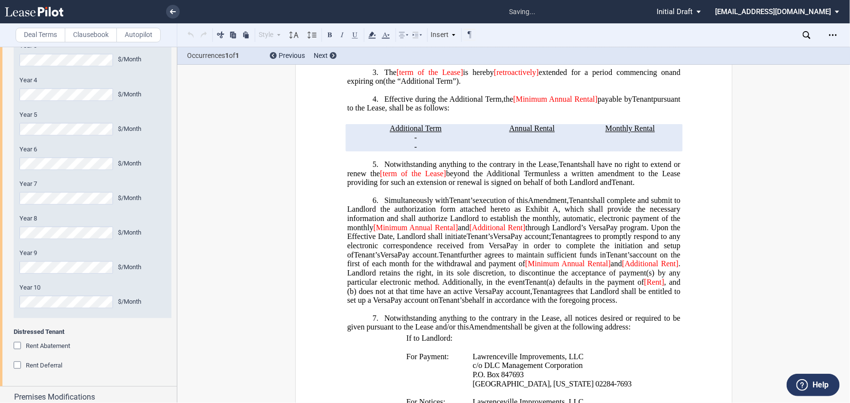
click at [118, 337] on span "Distressed Tenant" at bounding box center [93, 332] width 158 height 9
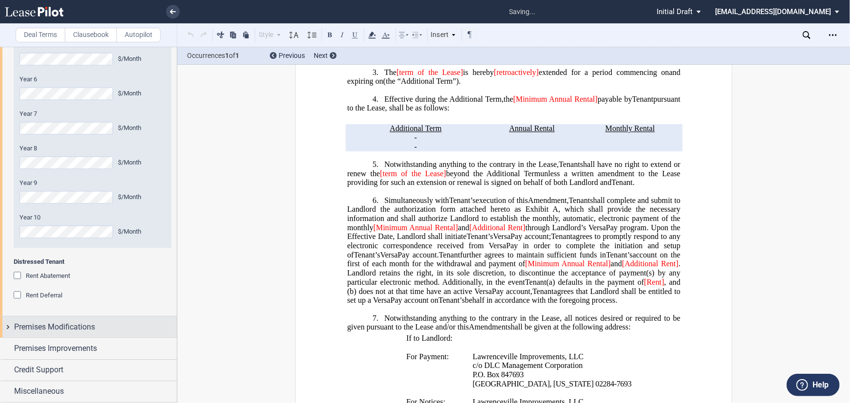
click at [89, 330] on span "Premises Modifications" at bounding box center [54, 327] width 81 height 12
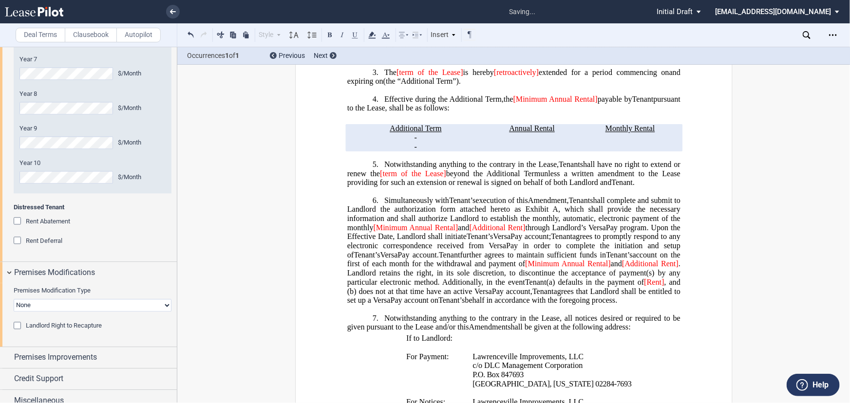
scroll to position [1053, 0]
click at [129, 309] on select "None Expansion Relocation" at bounding box center [93, 305] width 158 height 13
click at [137, 310] on select "None Expansion Relocation" at bounding box center [93, 305] width 158 height 13
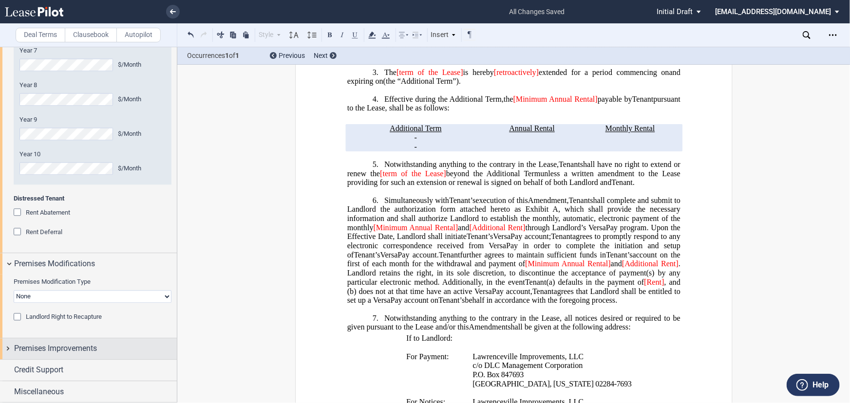
click at [76, 347] on span "Premises Improvements" at bounding box center [55, 349] width 83 height 12
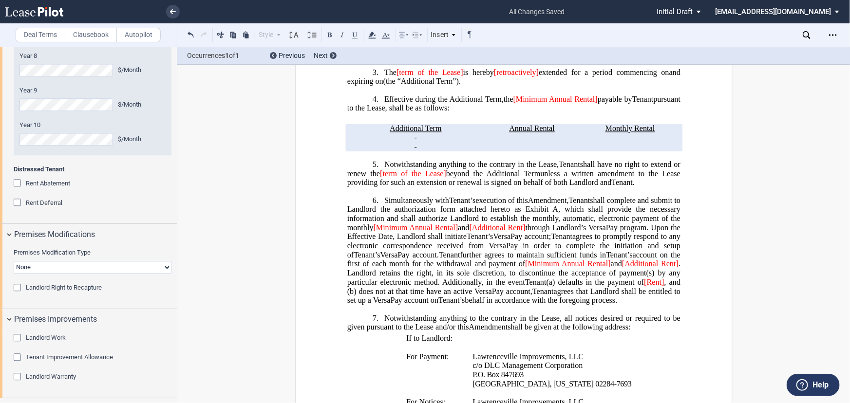
scroll to position [1130, 0]
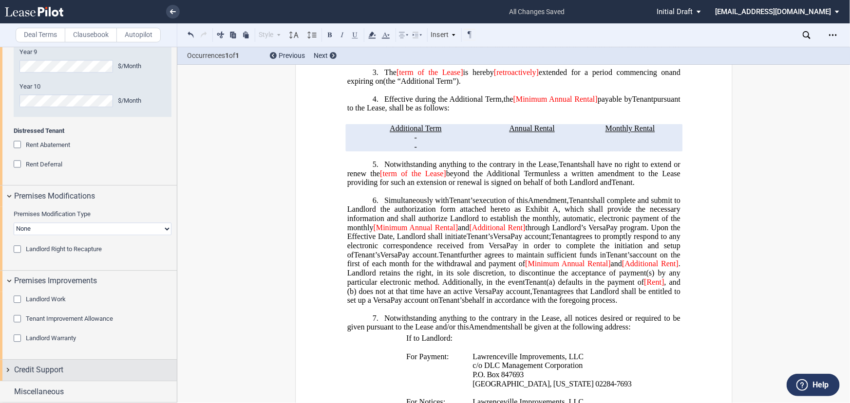
click at [96, 375] on div "Credit Support" at bounding box center [95, 370] width 163 height 12
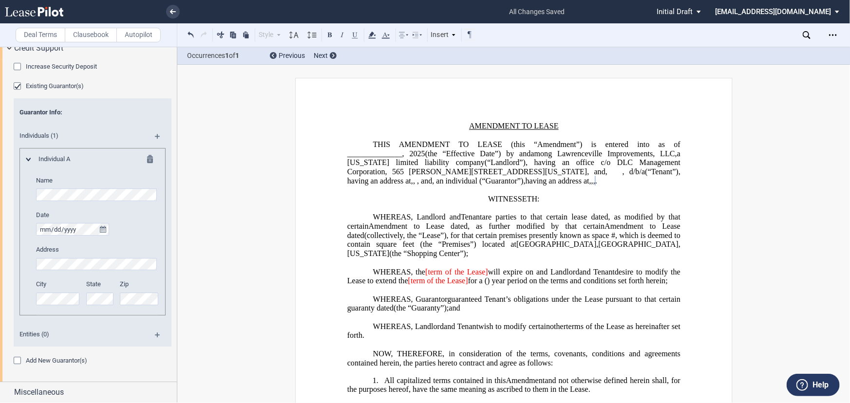
scroll to position [1452, 0]
click at [85, 392] on div "Miscellaneous" at bounding box center [95, 392] width 163 height 12
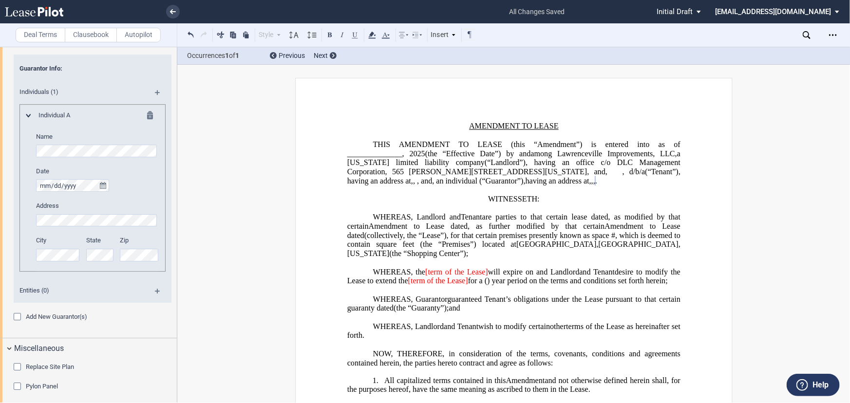
scroll to position [1500, 0]
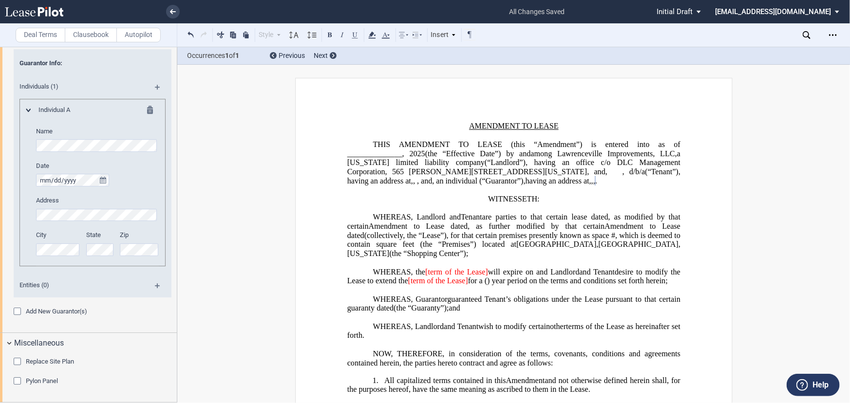
click at [480, 125] on span "AMENDMENT TO LEASE" at bounding box center [514, 126] width 90 height 9
click at [405, 144] on span "AMENDMENT TO LEASE (this “Amendment”) is entered into as of ______________," at bounding box center [514, 149] width 335 height 18
click at [401, 142] on span "AMENDMENT TO LEASE (this “Amendment”) is entered into as of ______________," at bounding box center [514, 149] width 335 height 18
drag, startPoint x: 553, startPoint y: 151, endPoint x: 647, endPoint y: 153, distance: 94.0
click at [647, 153] on span "Lawrenceville Improvements, LLC" at bounding box center [616, 153] width 118 height 9
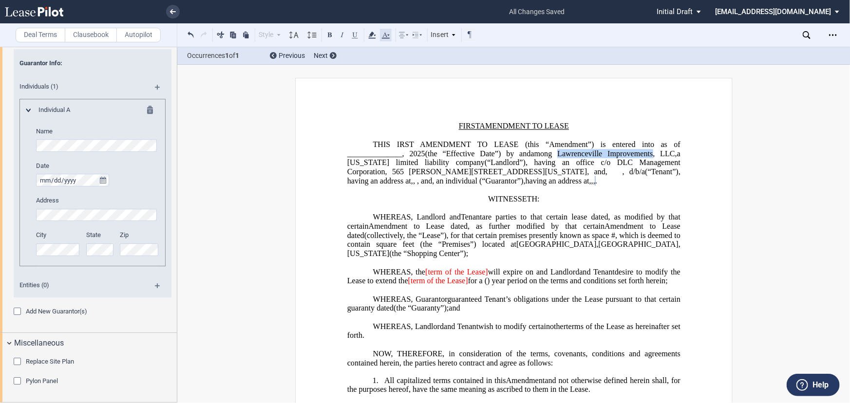
click at [388, 32] on icon at bounding box center [386, 35] width 12 height 12
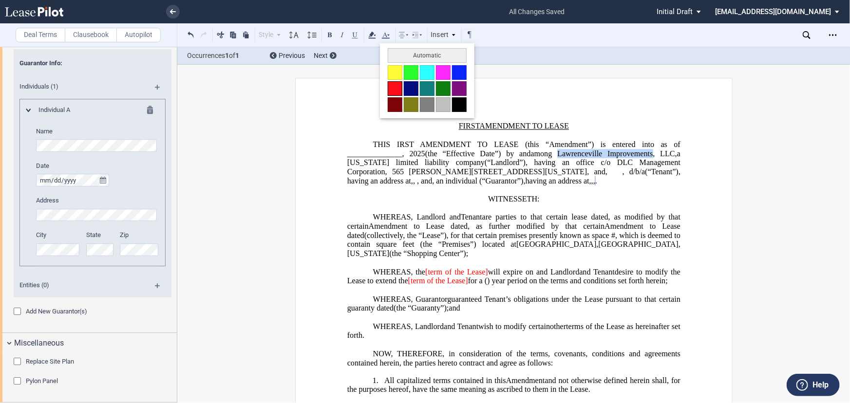
click at [397, 84] on button at bounding box center [395, 88] width 15 height 15
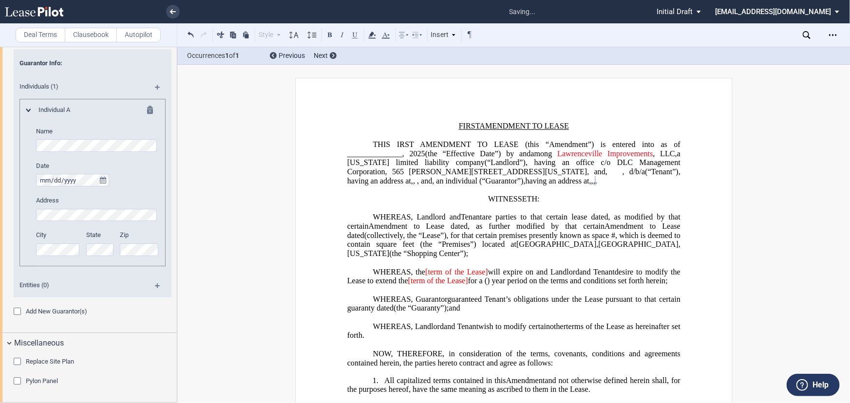
click at [409, 168] on span "[PERSON_NAME][STREET_ADDRESS][US_STATE], and" at bounding box center [507, 172] width 197 height 9
drag, startPoint x: 653, startPoint y: 153, endPoint x: 460, endPoint y: 162, distance: 192.5
click at [460, 162] on span "Lawrenceville Improvements , LLC , a [US_STATE] limited liability company (“Lan…" at bounding box center [514, 162] width 335 height 27
click at [387, 34] on icon at bounding box center [386, 35] width 12 height 12
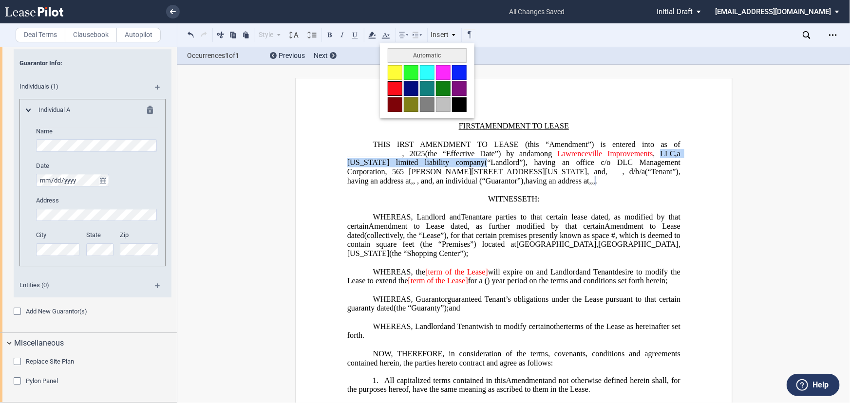
click at [390, 85] on button at bounding box center [395, 88] width 15 height 15
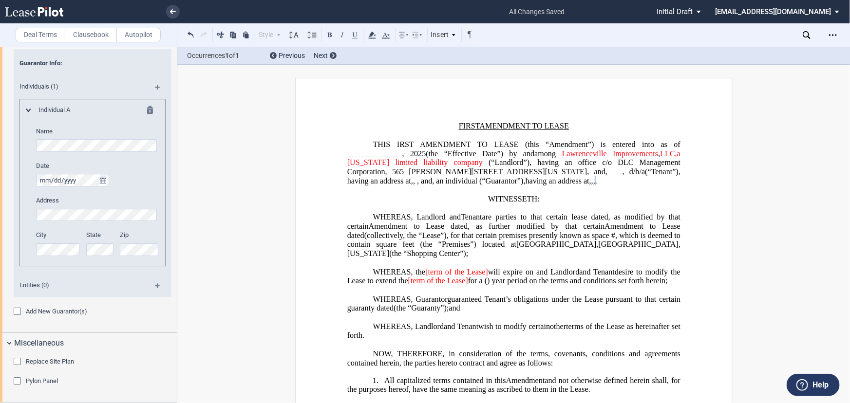
click at [589, 185] on span "having an address at" at bounding box center [557, 180] width 64 height 9
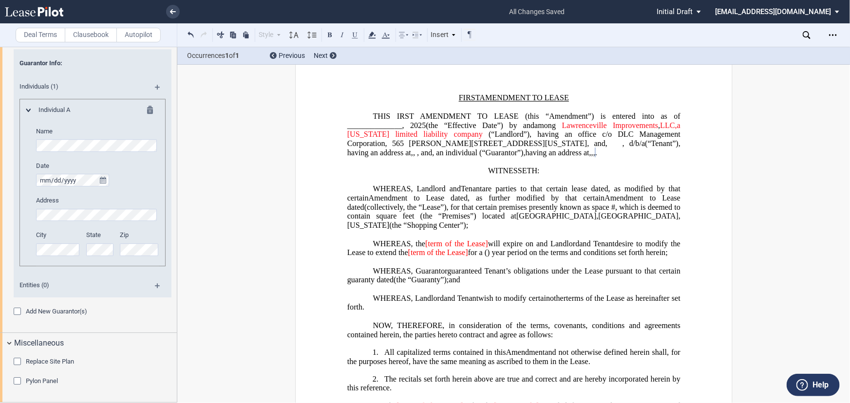
scroll to position [44, 0]
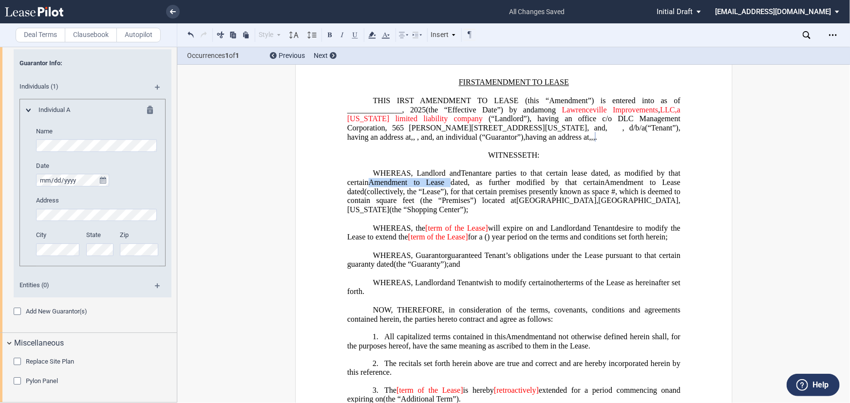
click at [433, 187] on span "Amendment to Lease dated" at bounding box center [417, 182] width 99 height 9
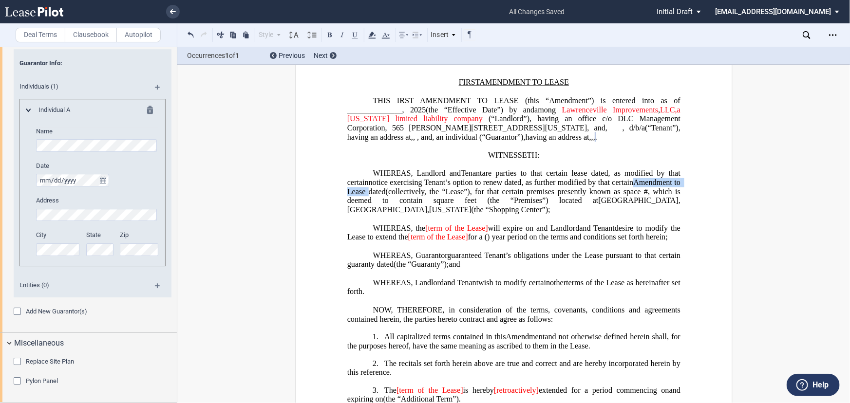
click at [427, 196] on span "Amendment to Lease dated" at bounding box center [514, 187] width 335 height 18
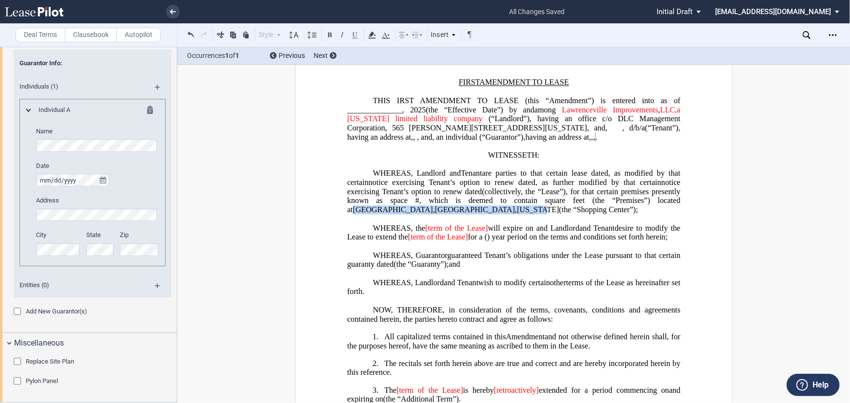
drag, startPoint x: 494, startPoint y: 224, endPoint x: 663, endPoint y: 218, distance: 169.1
click at [663, 214] on span "Premises”) located at [GEOGRAPHIC_DATA] , [GEOGRAPHIC_DATA] , [US_STATE] (the “…" at bounding box center [514, 205] width 335 height 18
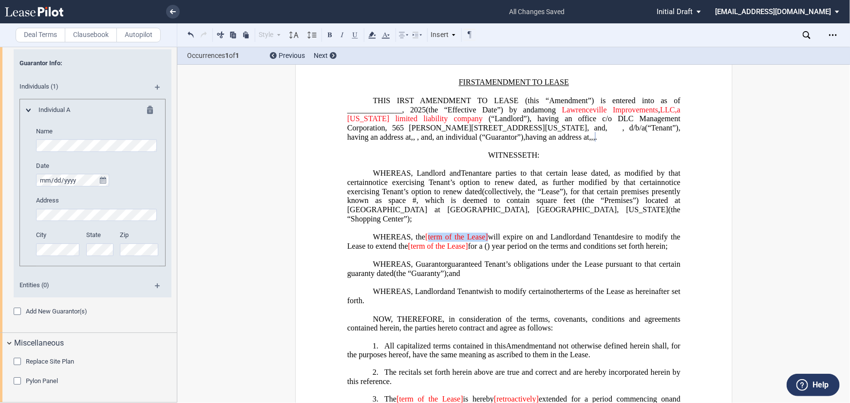
drag, startPoint x: 487, startPoint y: 248, endPoint x: 427, endPoint y: 248, distance: 60.4
click at [427, 242] on span "WHEREAS, the [term of the Lease] will expire on ﻿ ﻿ and Landlord" at bounding box center [476, 237] width 206 height 9
drag, startPoint x: 503, startPoint y: 257, endPoint x: 445, endPoint y: 261, distance: 58.1
click at [445, 251] on p "WHEREAS, the Lease Term will expire on ﻿ ﻿ and Landlord and Tenant , Assignor a…" at bounding box center [513, 242] width 333 height 18
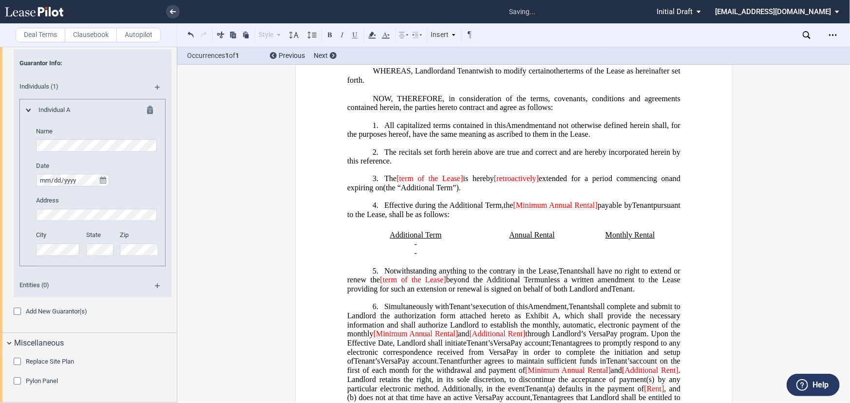
scroll to position [265, 0]
drag, startPoint x: 466, startPoint y: 191, endPoint x: 398, endPoint y: 193, distance: 68.2
click at [398, 191] on span "The [term of the Lease] is hereby [retroactively] extended for a period commenc…" at bounding box center [514, 182] width 335 height 18
drag, startPoint x: 513, startPoint y: 194, endPoint x: 469, endPoint y: 192, distance: 43.9
click at [469, 182] on span "[retroactively]" at bounding box center [490, 177] width 45 height 9
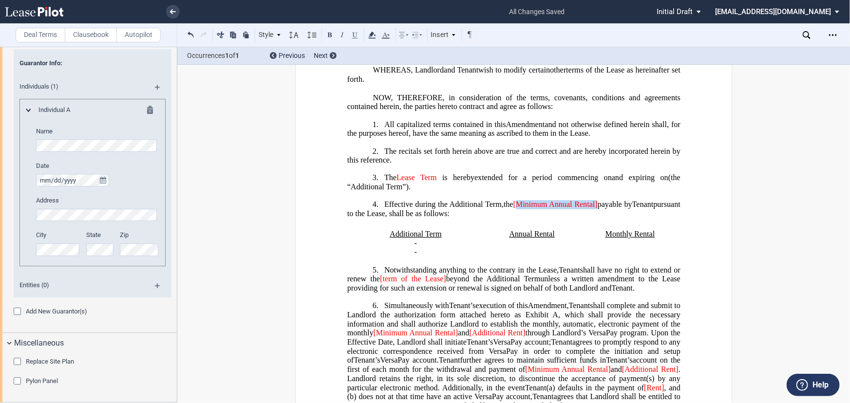
drag, startPoint x: 613, startPoint y: 220, endPoint x: 528, endPoint y: 218, distance: 85.2
click at [528, 209] on span "the [Minimum Annual Rental] payable by" at bounding box center [568, 204] width 129 height 9
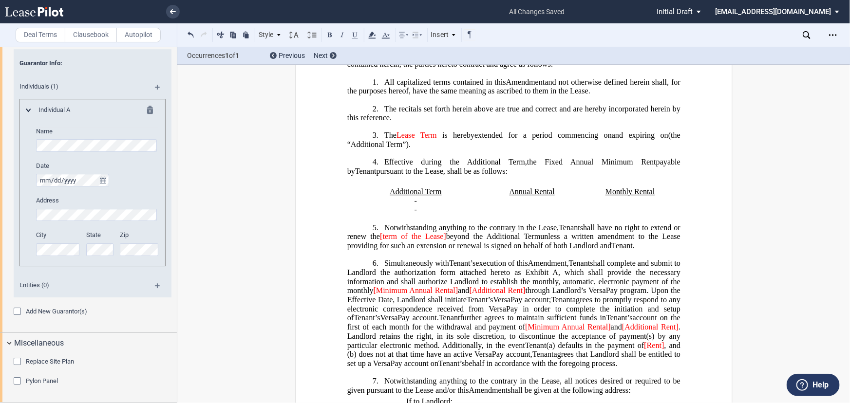
scroll to position [354, 0]
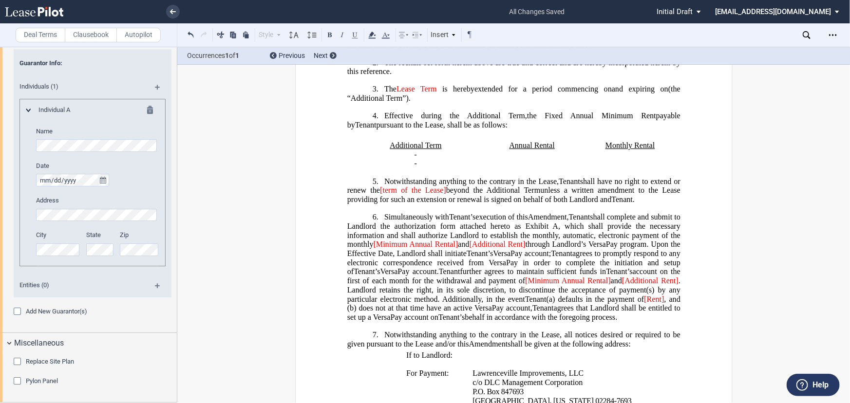
drag, startPoint x: 443, startPoint y: 200, endPoint x: 376, endPoint y: 204, distance: 66.8
click at [376, 195] on span "shall have no right to extend or renew the [term of the Lease] beyond the Addit…" at bounding box center [514, 186] width 335 height 18
drag, startPoint x: 458, startPoint y: 255, endPoint x: 373, endPoint y: 252, distance: 85.3
click at [373, 252] on span "shall complete and submit to Landlord the authorization form attached hereto as…" at bounding box center [514, 235] width 335 height 45
click at [496, 249] on span "[Additional Rent]" at bounding box center [507, 244] width 56 height 9
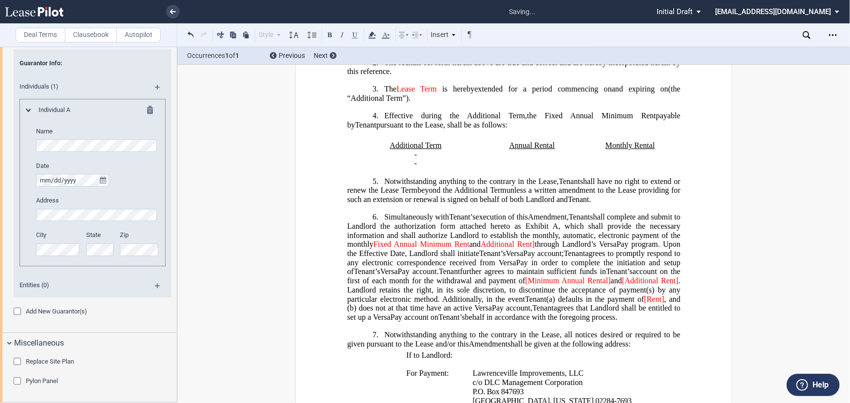
click at [533, 249] on span "Additional Rent]" at bounding box center [507, 244] width 54 height 9
drag, startPoint x: 604, startPoint y: 287, endPoint x: 523, endPoint y: 288, distance: 81.3
click at [523, 289] on span "account on the first of each month for the withdrawal and payment of [Minimum A…" at bounding box center [514, 286] width 335 height 36
click at [643, 288] on span "[Additional Rent]" at bounding box center [514, 286] width 335 height 18
click at [361, 298] on span ". Landlord retains the right, in its sole discretion, to discontinue the accept…" at bounding box center [514, 290] width 335 height 27
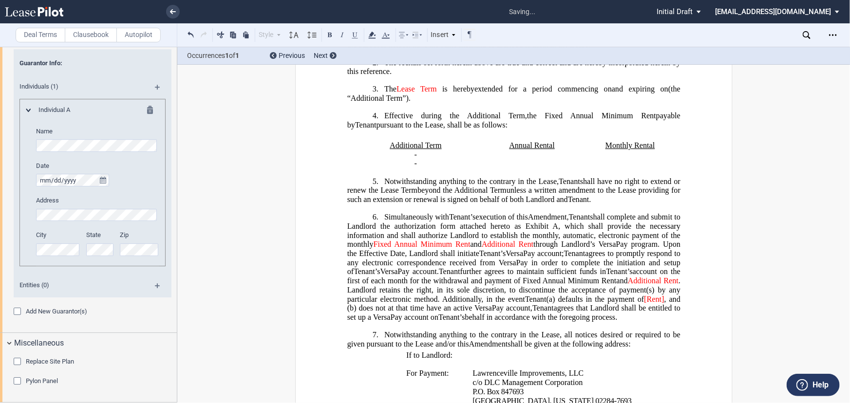
click at [645, 304] on span "[Rent]" at bounding box center [654, 299] width 20 height 9
click at [661, 307] on span ", and (b)" at bounding box center [514, 304] width 335 height 18
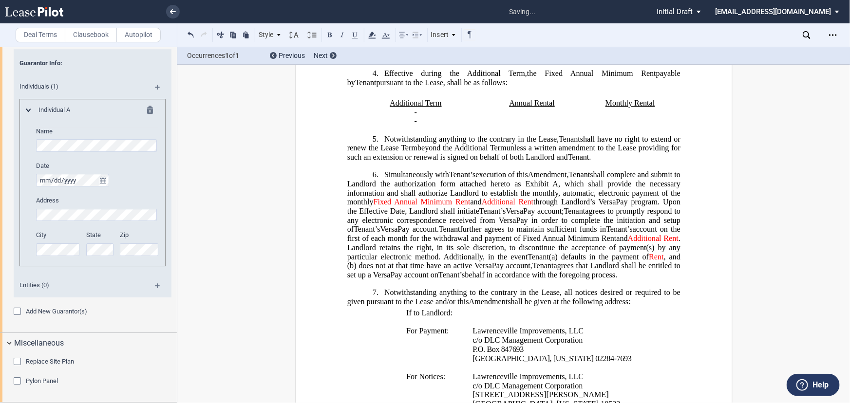
scroll to position [531, 0]
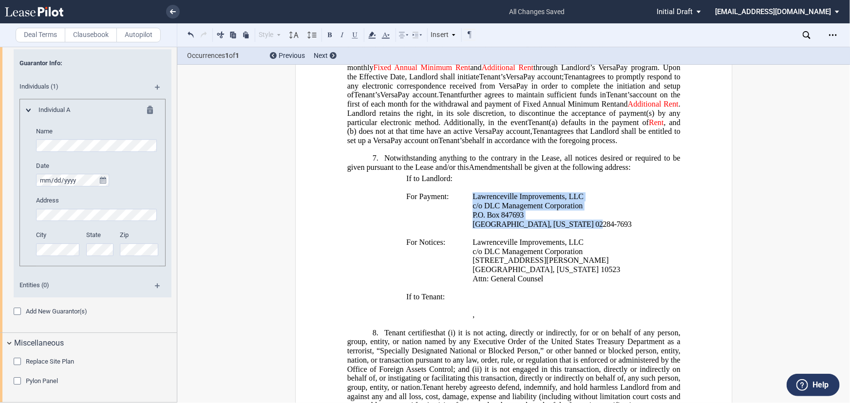
drag, startPoint x: 468, startPoint y: 202, endPoint x: 590, endPoint y: 225, distance: 123.8
click at [590, 225] on td "[PERSON_NAME] Fargo Bank, National Association Lawrenceville Improvements, LLC …" at bounding box center [555, 211] width 172 height 37
click at [391, 37] on div "Style 1. Section a. Subsection 1 Normal Normal 8pt 9pt 10pt 10.5pt 11pt 12pt 14…" at bounding box center [330, 35] width 291 height 13
click at [389, 38] on use at bounding box center [386, 35] width 8 height 6
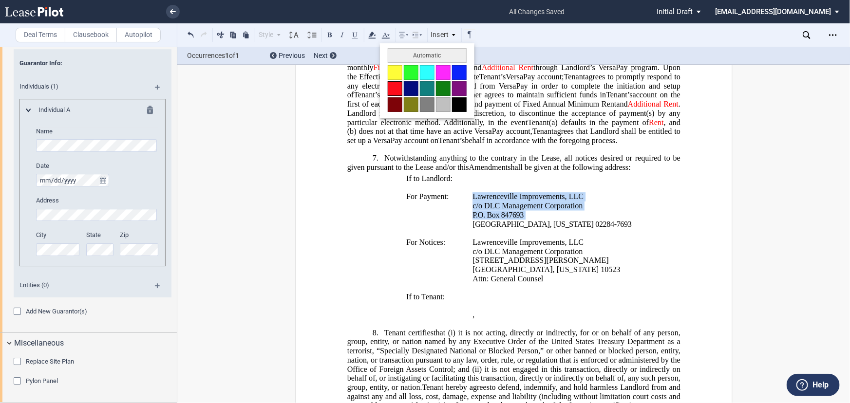
click at [392, 90] on button at bounding box center [395, 88] width 15 height 15
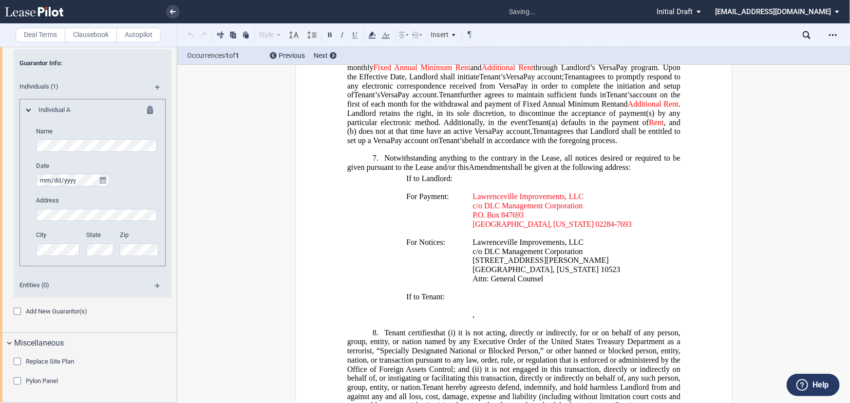
click at [558, 259] on p "[STREET_ADDRESS][PERSON_NAME]" at bounding box center [554, 260] width 164 height 9
drag, startPoint x: 469, startPoint y: 246, endPoint x: 499, endPoint y: 100, distance: 148.6
click at [593, 243] on p "Lawrenceville Improvements, LLC" at bounding box center [554, 242] width 164 height 9
click at [387, 34] on icon at bounding box center [386, 35] width 12 height 12
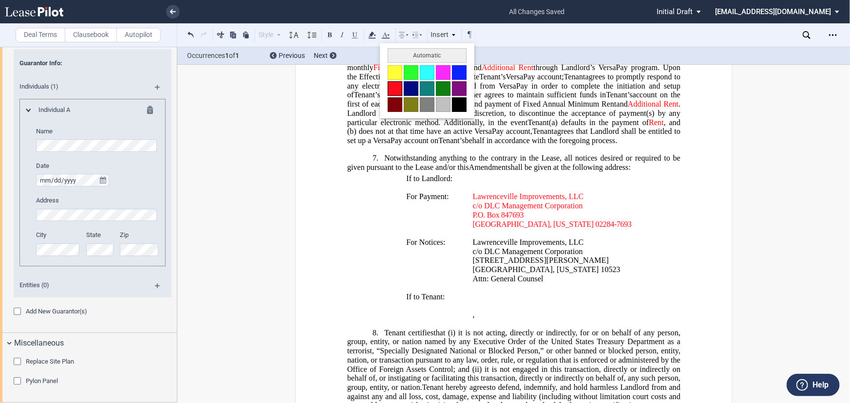
click at [397, 86] on button at bounding box center [395, 88] width 15 height 15
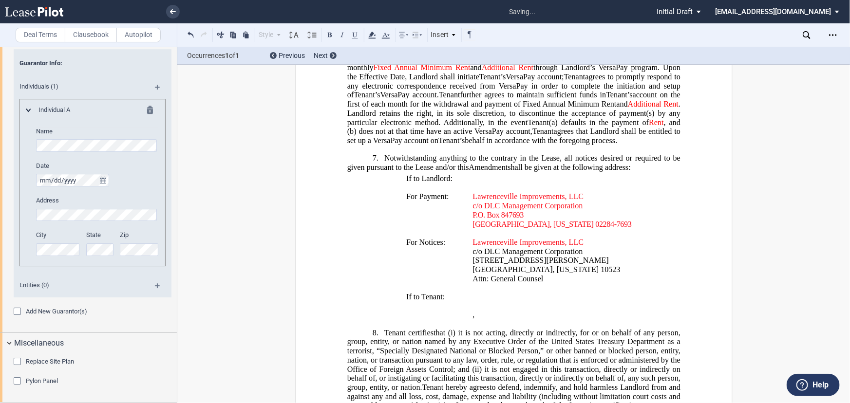
click at [619, 289] on p "﻿" at bounding box center [554, 288] width 164 height 9
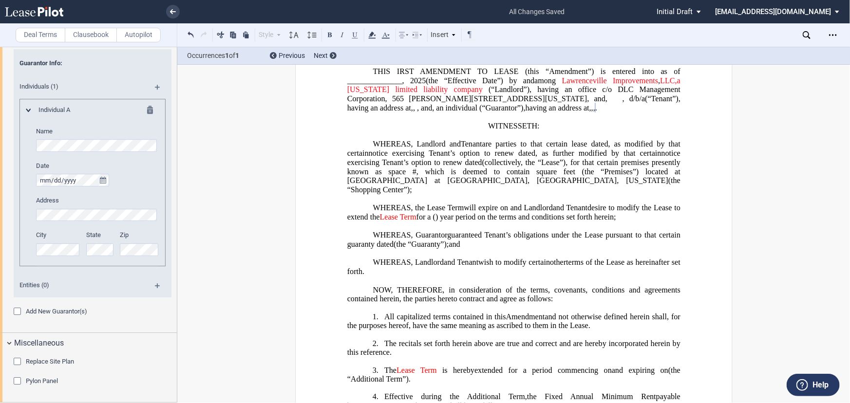
scroll to position [132, 0]
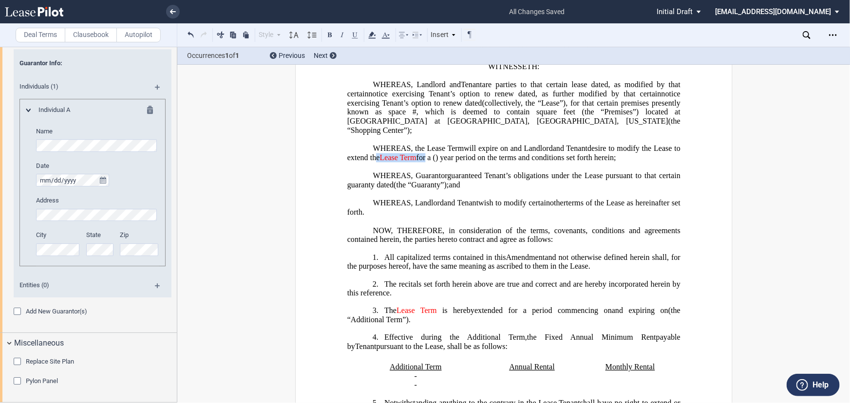
drag, startPoint x: 436, startPoint y: 168, endPoint x: 489, endPoint y: 171, distance: 53.7
click at [489, 162] on span "desire to modify the Lease to extend the ﻿Lease Term for a ﻿ ﻿ ( ﻿ ﻿ ) year per…" at bounding box center [514, 153] width 335 height 18
click at [395, 37] on span at bounding box center [395, 35] width 0 height 14
click at [391, 37] on div "Style 1. Section a. Subsection 1 Normal Normal 8pt 9pt 10pt 10.5pt 11pt 12pt 14…" at bounding box center [330, 35] width 291 height 13
click at [386, 39] on icon at bounding box center [386, 35] width 12 height 12
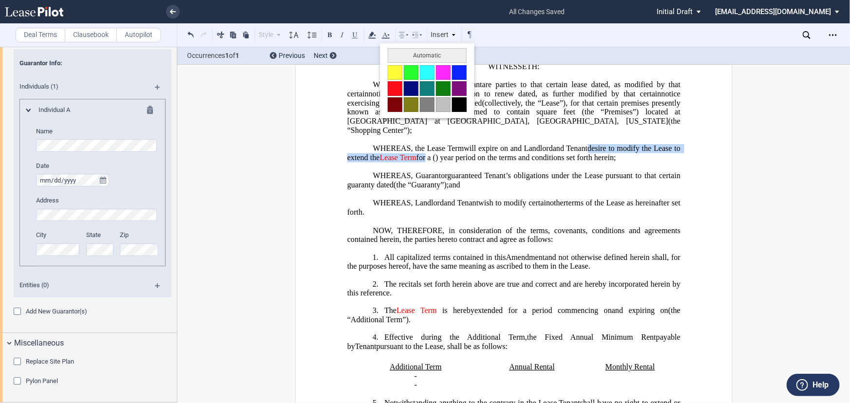
click at [461, 103] on button at bounding box center [459, 104] width 15 height 15
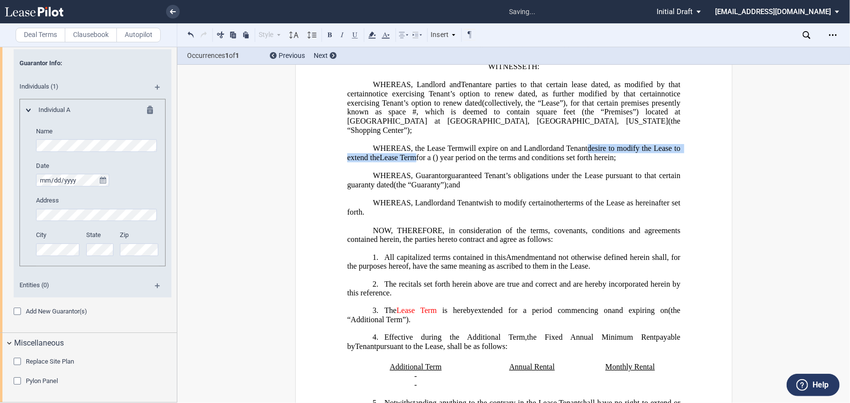
click at [570, 162] on span ") year period on the terms and conditions set forth herein;" at bounding box center [525, 157] width 181 height 9
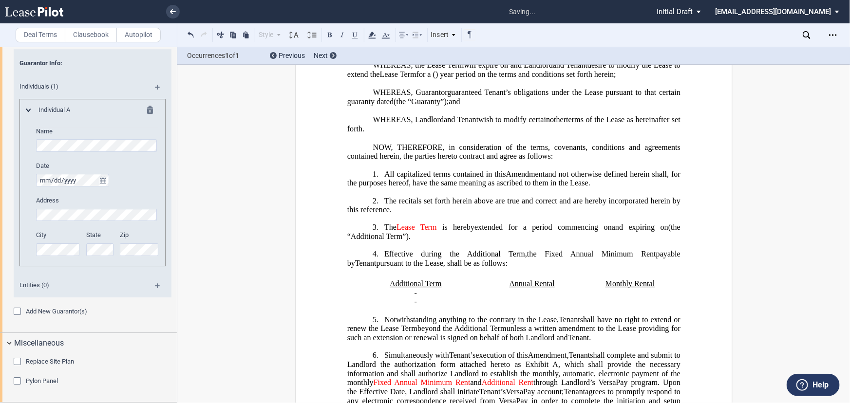
scroll to position [310, 0]
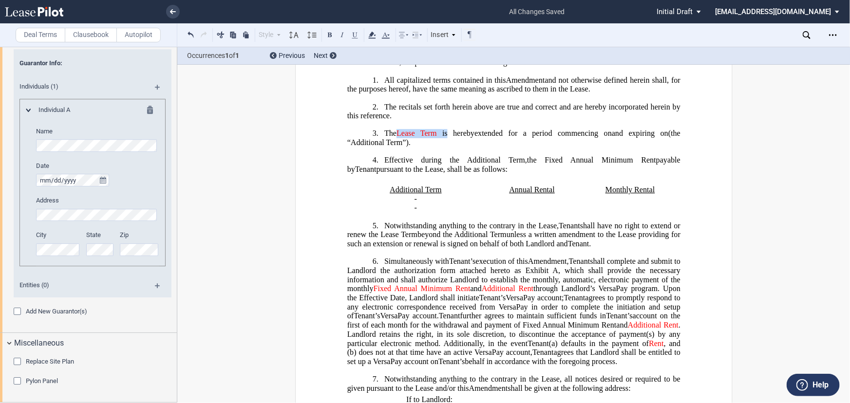
drag, startPoint x: 423, startPoint y: 148, endPoint x: 446, endPoint y: 152, distance: 23.4
click at [389, 34] on icon at bounding box center [386, 35] width 12 height 12
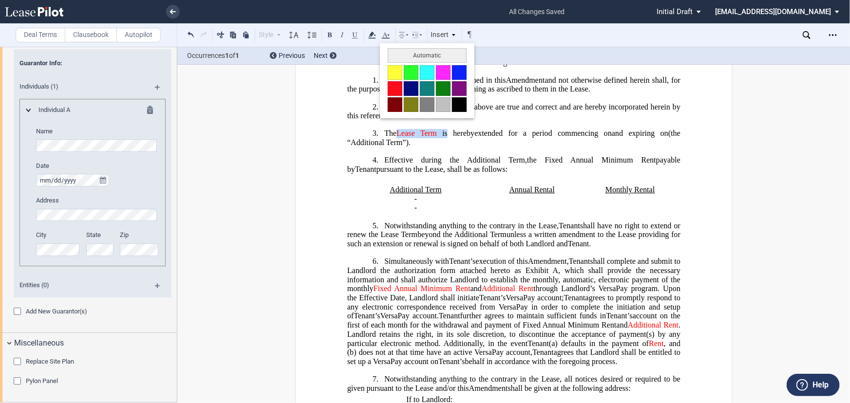
click at [466, 108] on button at bounding box center [459, 104] width 15 height 15
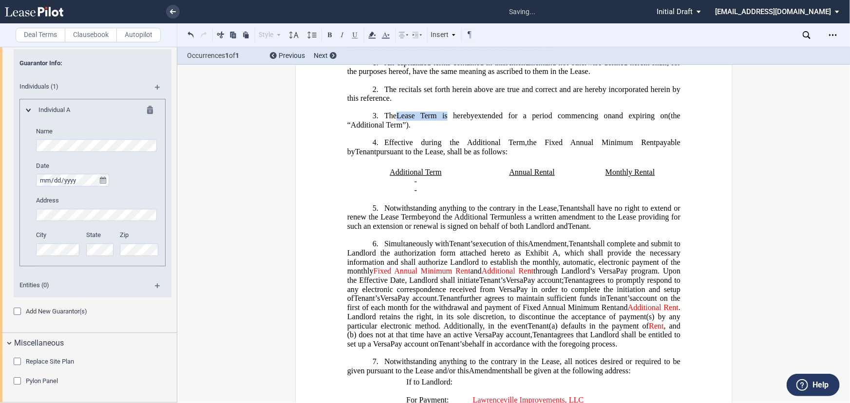
scroll to position [354, 0]
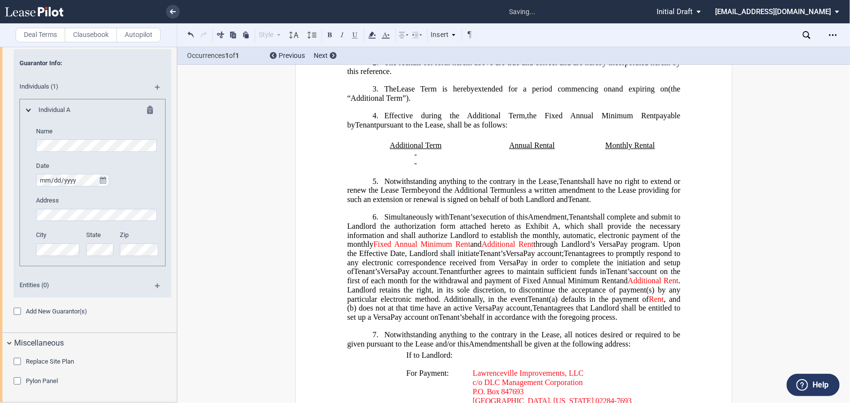
click at [565, 186] on span "Tenant" at bounding box center [569, 181] width 21 height 9
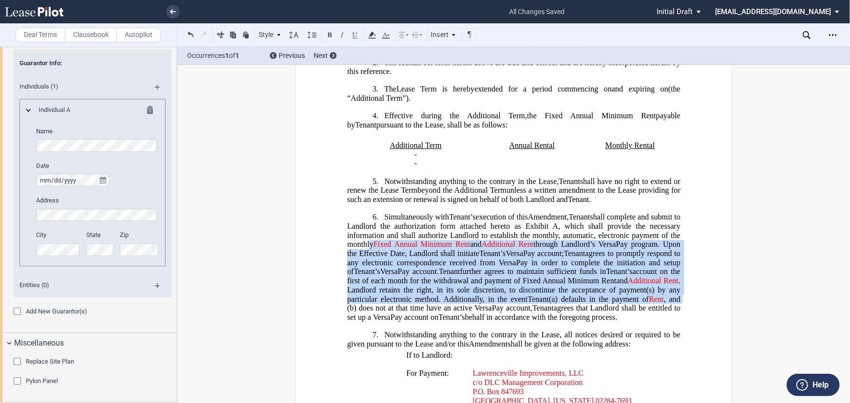
drag, startPoint x: 366, startPoint y: 254, endPoint x: 693, endPoint y: 308, distance: 330.7
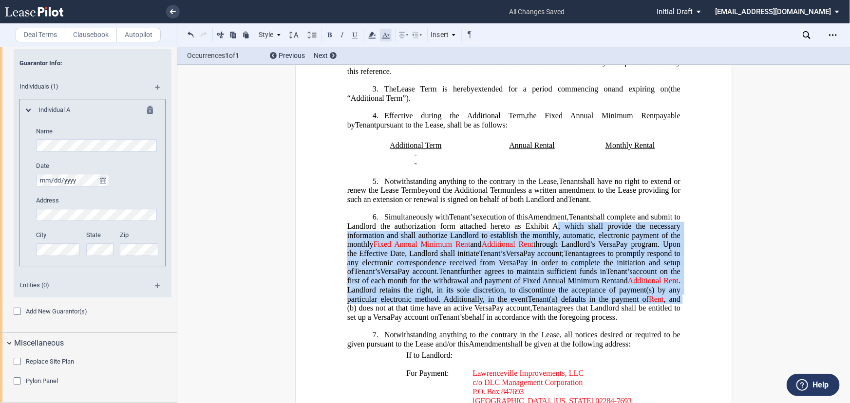
click at [385, 34] on use at bounding box center [386, 35] width 8 height 6
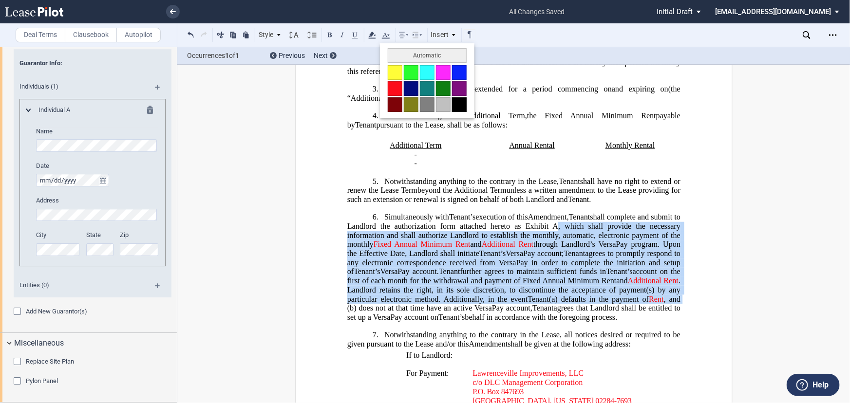
click at [460, 107] on button at bounding box center [459, 104] width 15 height 15
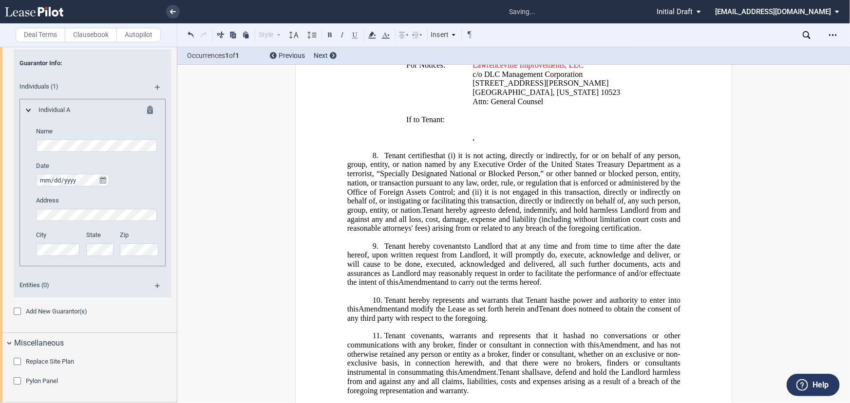
click at [619, 203] on span "it is not engaged in this transaction, directly or indirectly on behalf of, or …" at bounding box center [514, 201] width 335 height 27
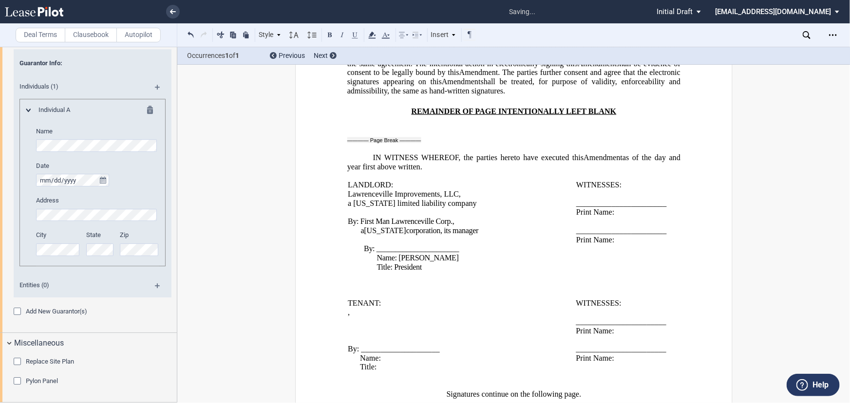
scroll to position [1372, 0]
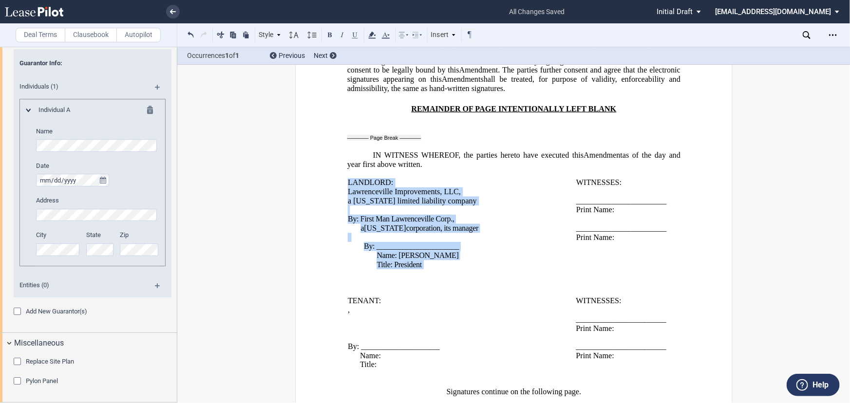
drag, startPoint x: 344, startPoint y: 171, endPoint x: 476, endPoint y: 247, distance: 151.9
click at [476, 247] on div "LANDLORD: Lawrenceville Improvements, LLC , a [US_STATE] limited liability comp…" at bounding box center [513, 232] width 333 height 109
click at [387, 35] on icon at bounding box center [386, 35] width 12 height 12
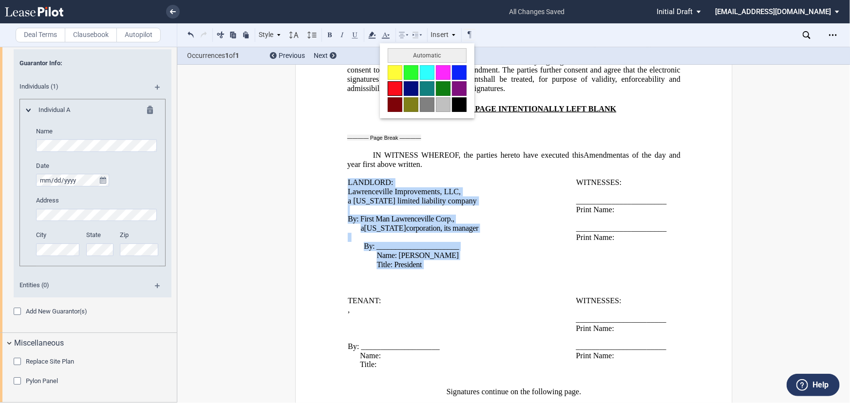
click at [392, 88] on button at bounding box center [395, 88] width 15 height 15
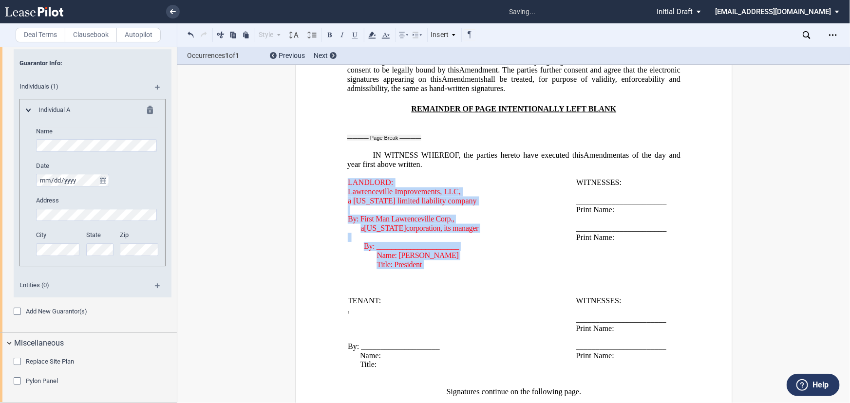
click at [544, 224] on p "a [US_STATE] corporation, its manager" at bounding box center [468, 228] width 216 height 9
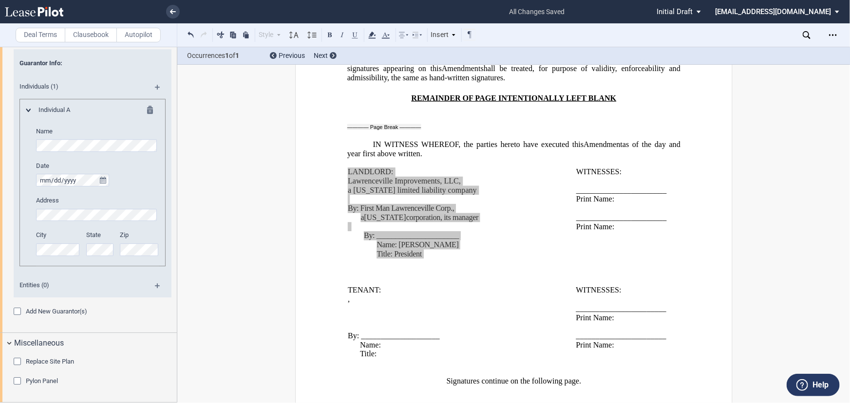
scroll to position [1378, 0]
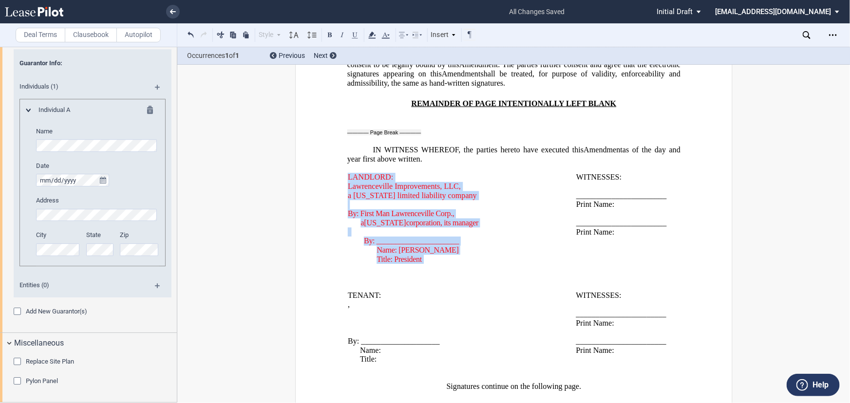
drag, startPoint x: 429, startPoint y: 228, endPoint x: 434, endPoint y: 225, distance: 6.5
click at [429, 246] on span "Name: [PERSON_NAME]" at bounding box center [417, 250] width 82 height 9
click at [436, 255] on p "Title: President" at bounding box center [476, 259] width 200 height 9
drag, startPoint x: 433, startPoint y: 233, endPoint x: 353, endPoint y: 162, distance: 107.6
click at [353, 173] on td "LANDLORD: Lawrenceville Improvements, LLC , a [US_STATE] limited liability comp…" at bounding box center [462, 227] width 228 height 109
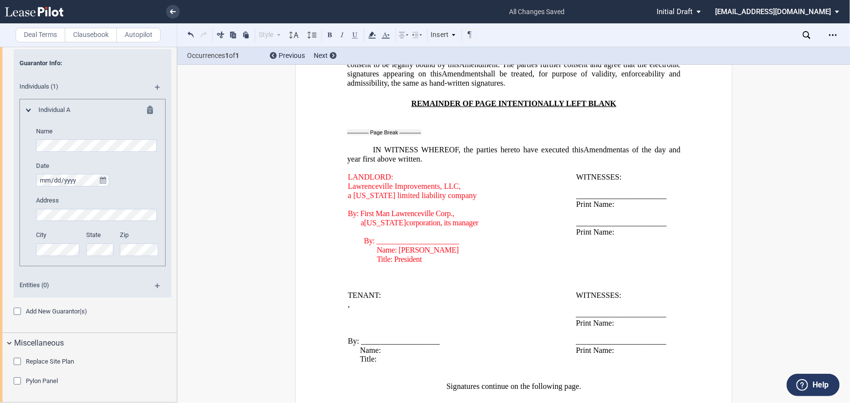
click at [515, 182] on p "Lawrenceville Improvements, LLC ," at bounding box center [462, 186] width 228 height 9
click at [837, 35] on use "Open Lease options menu" at bounding box center [833, 34] width 8 height 1
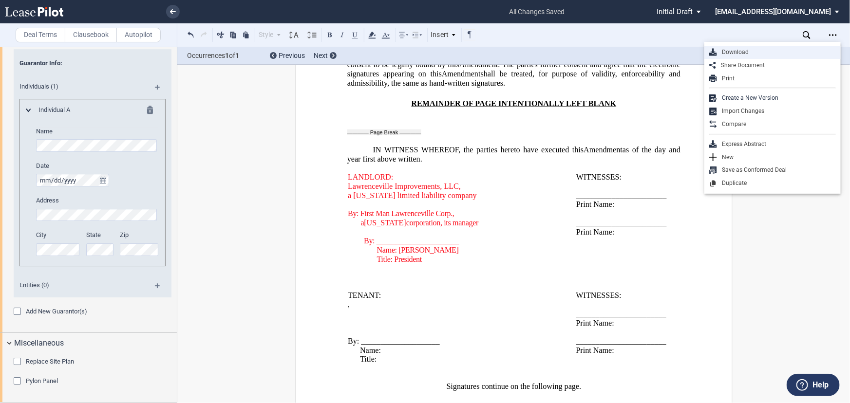
click at [757, 50] on div "Download" at bounding box center [776, 52] width 119 height 8
